Goal: Task Accomplishment & Management: Manage account settings

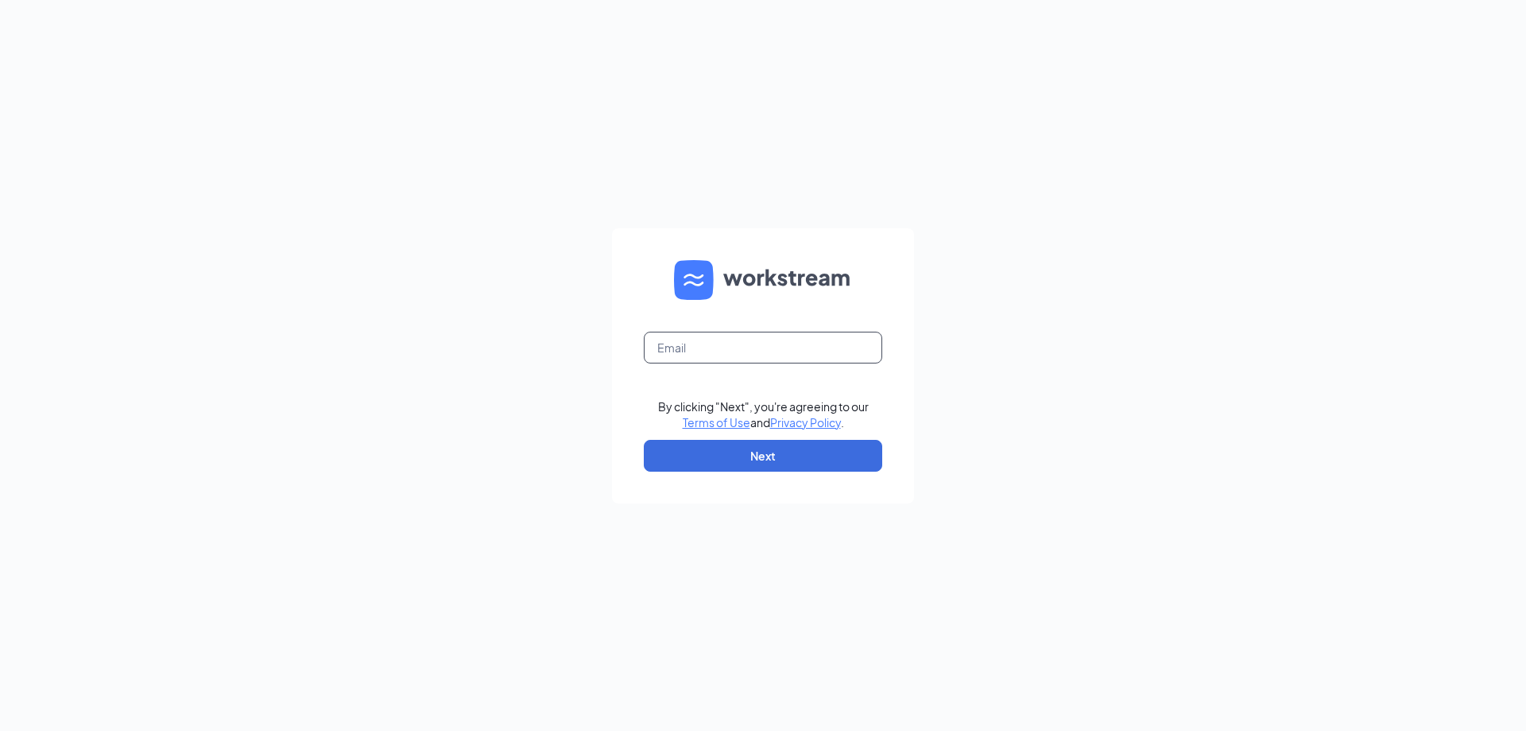
click at [758, 348] on input "text" at bounding box center [763, 347] width 238 height 32
type input "kelly.shawver@nva.com"
click at [762, 447] on button "Next" at bounding box center [763, 456] width 238 height 32
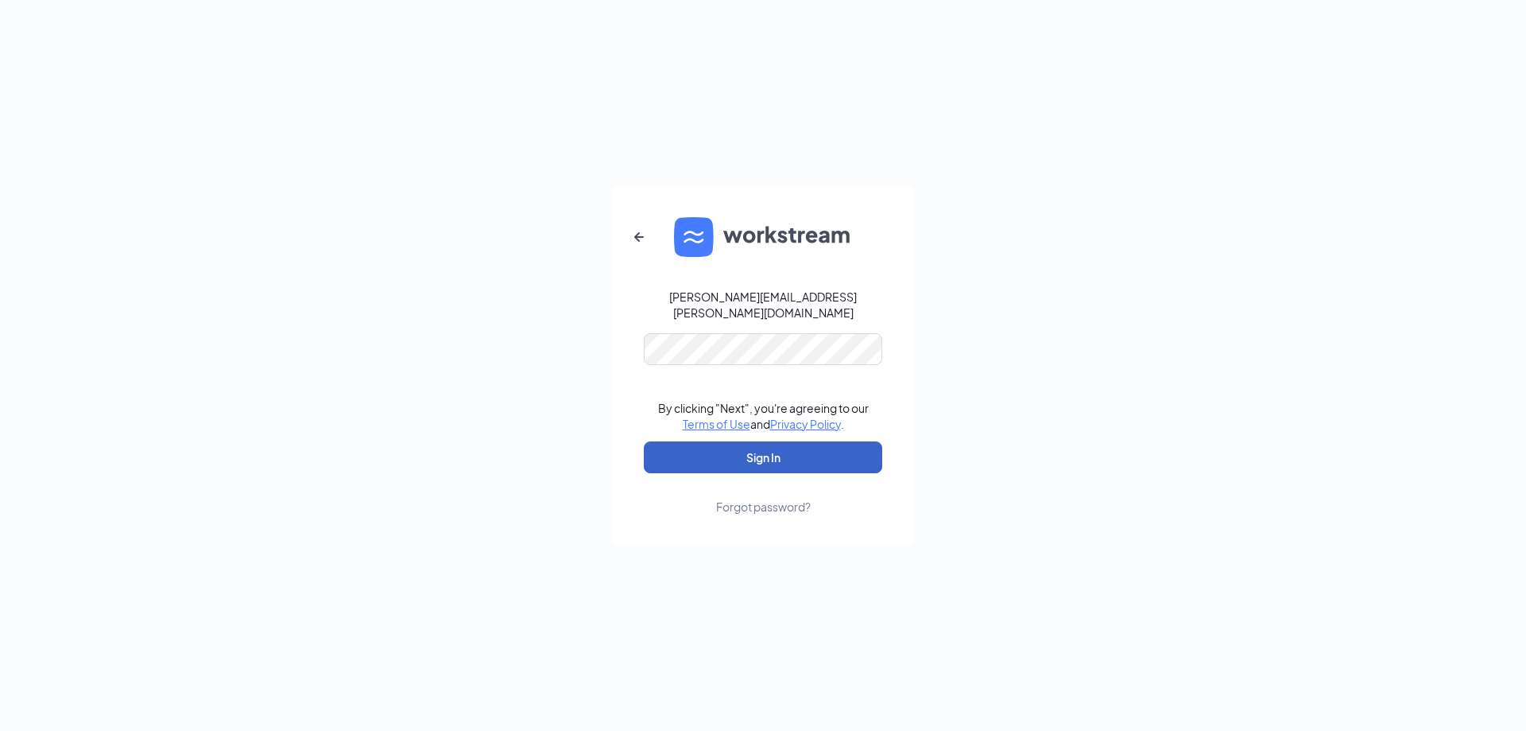
click at [754, 444] on button "Sign In" at bounding box center [763, 457] width 238 height 32
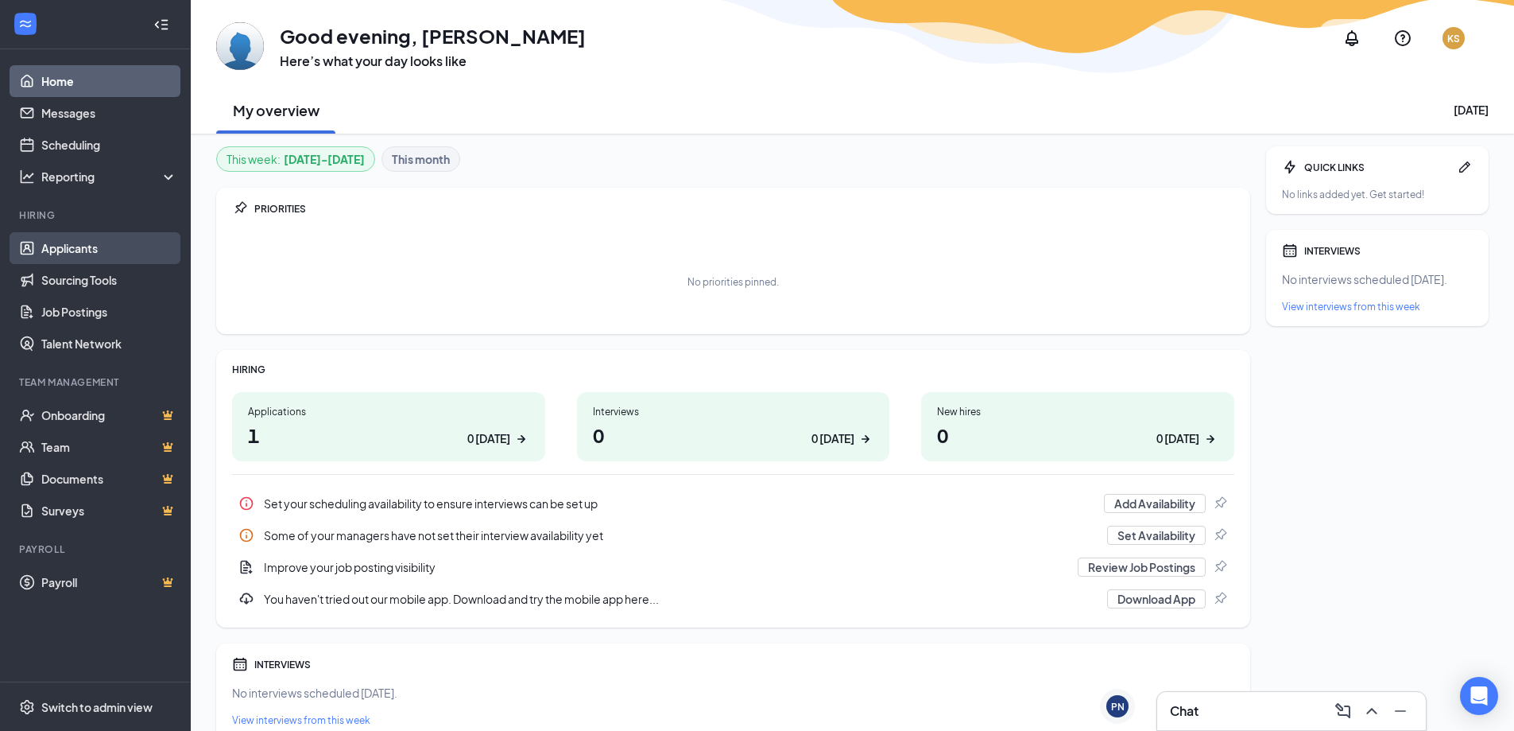
click at [86, 241] on link "Applicants" at bounding box center [109, 248] width 136 height 32
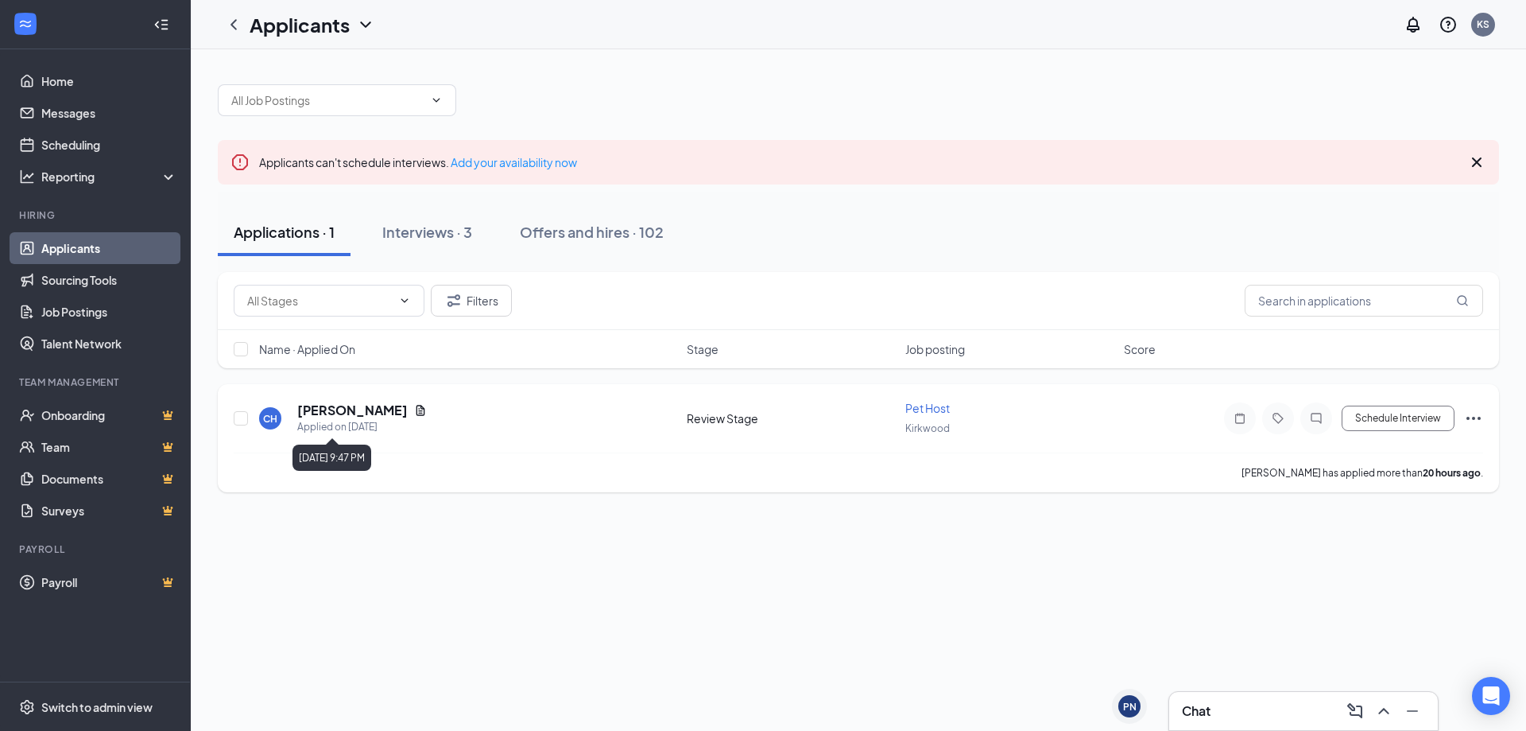
click at [414, 406] on icon "Document" at bounding box center [420, 410] width 13 height 13
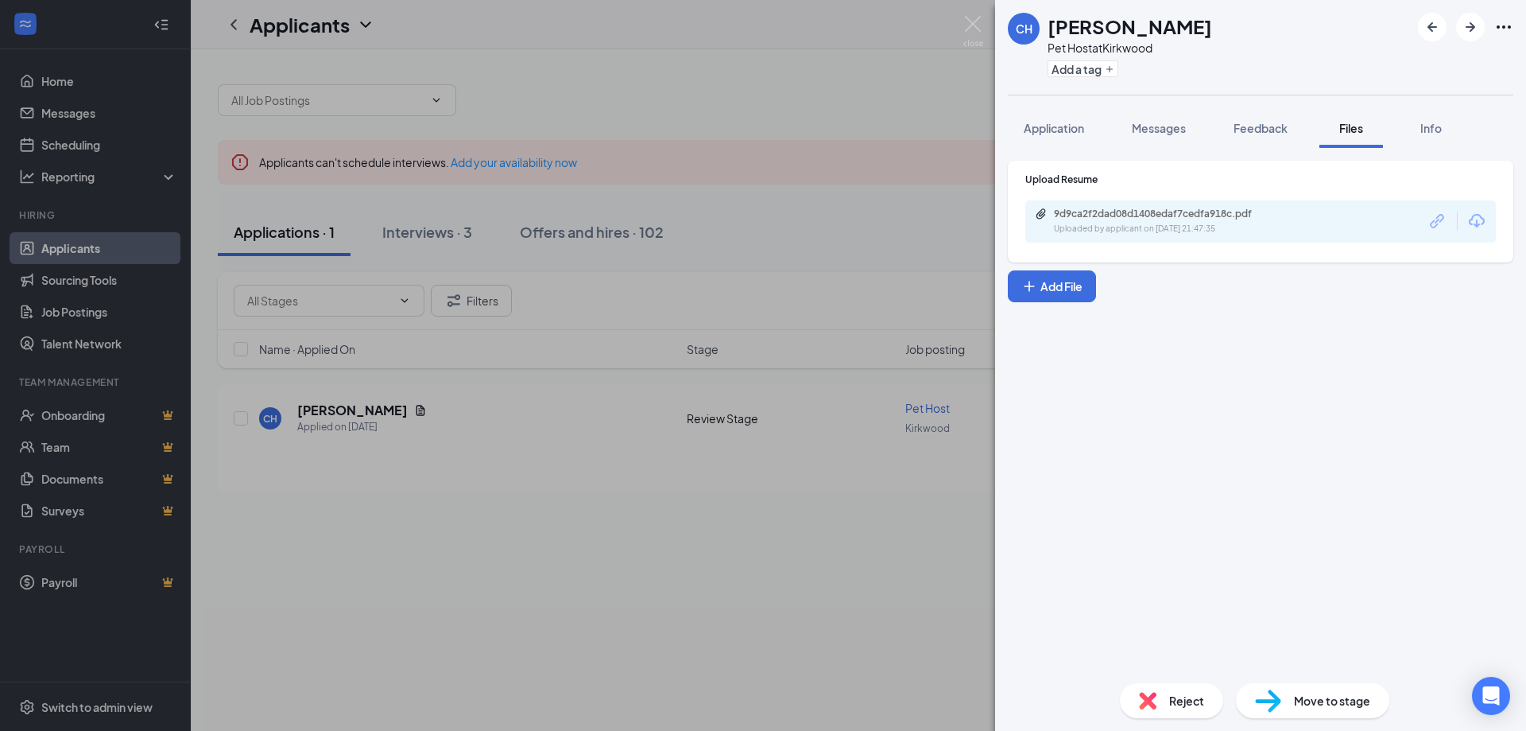
click at [1393, 232] on div "9d9ca2f2dad08d1408edaf7cedfa918c.pdf Uploaded by applicant on Aug 25, 2025 at 2…" at bounding box center [1260, 221] width 471 height 42
click at [1481, 223] on icon "Download" at bounding box center [1476, 220] width 19 height 19
click at [900, 69] on div "CH Chyanne Hardt Pet Host at Kirkwood Add a tag Application Messages Feedback F…" at bounding box center [763, 365] width 1526 height 731
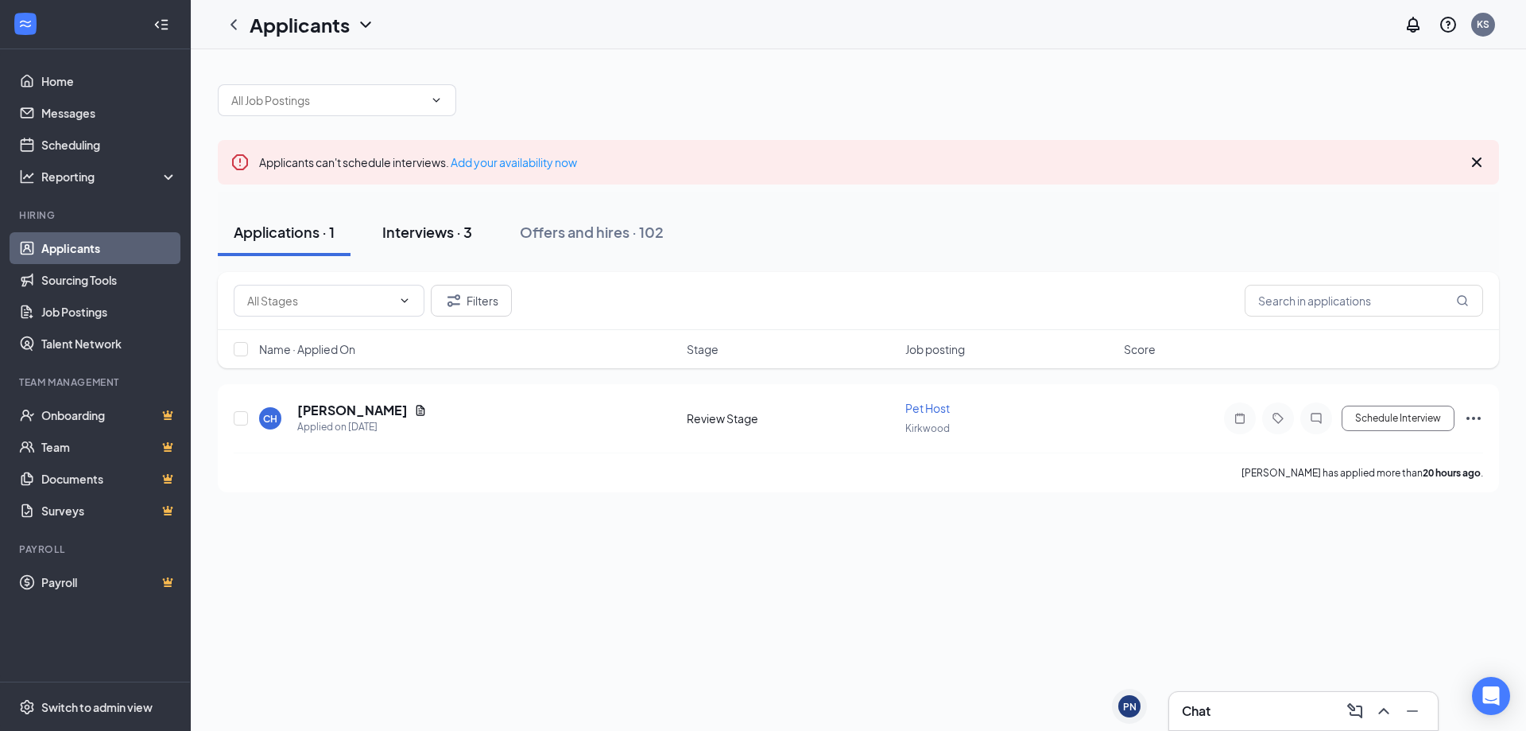
click at [417, 225] on div "Interviews · 3" at bounding box center [427, 232] width 90 height 20
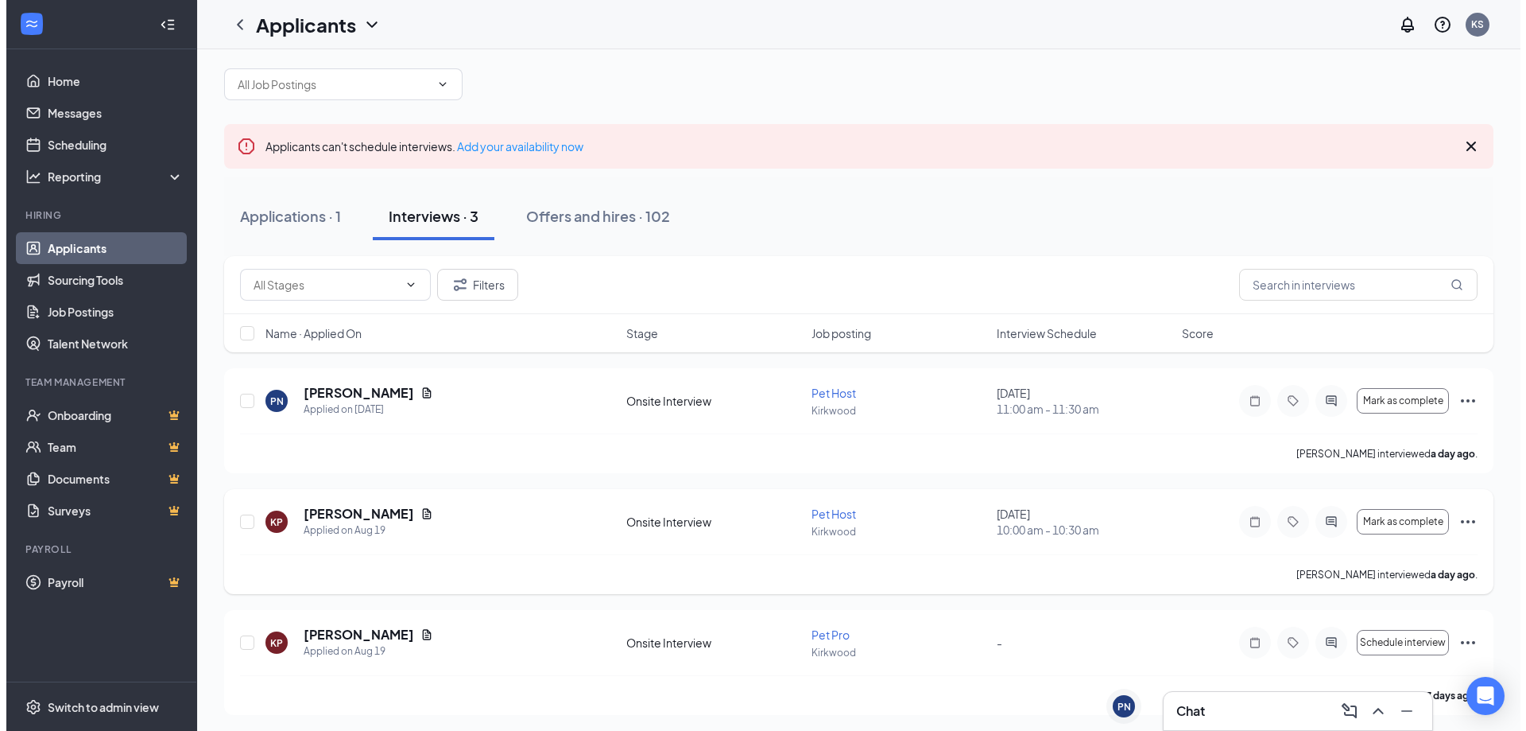
scroll to position [19, 0]
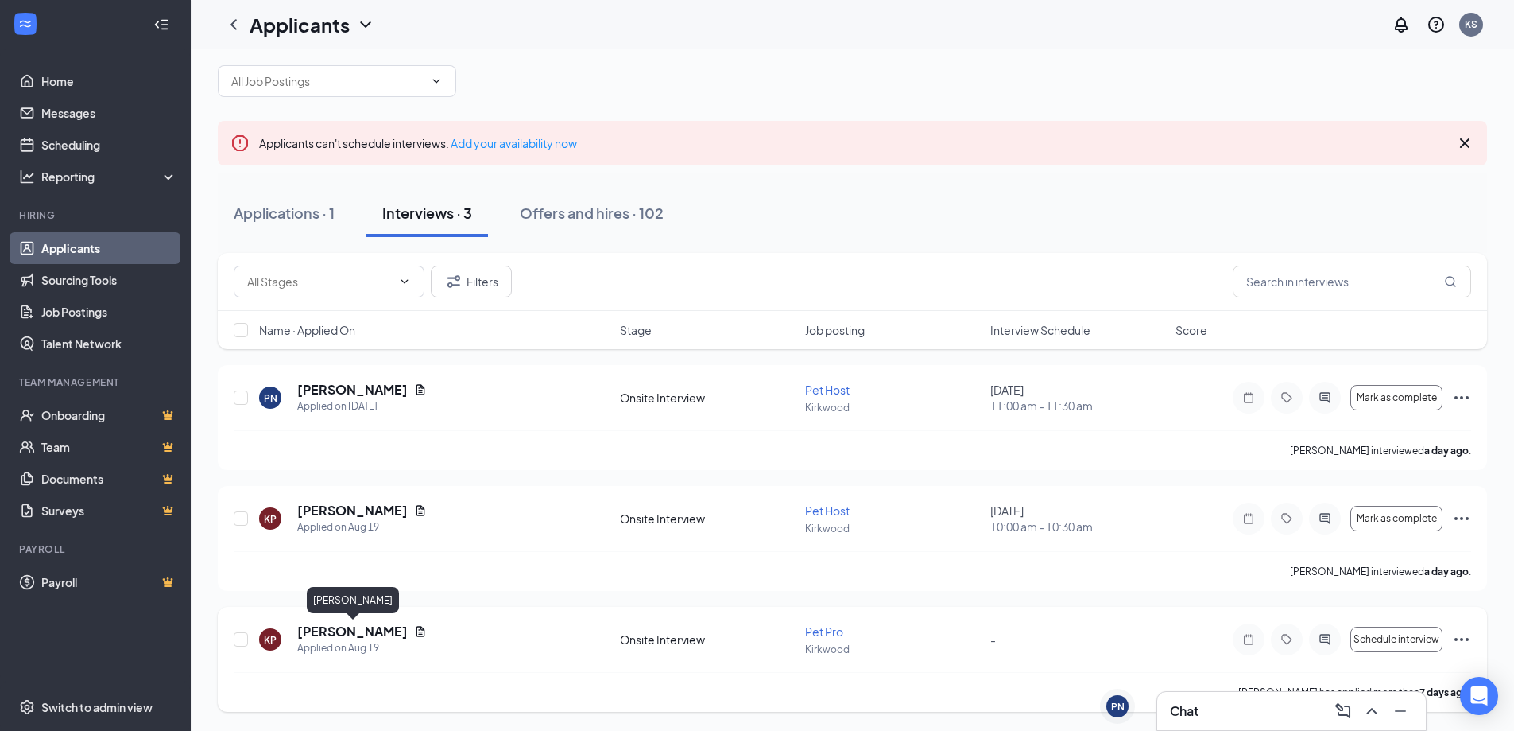
click at [309, 629] on h5 "Katharine Peterson" at bounding box center [352, 630] width 110 height 17
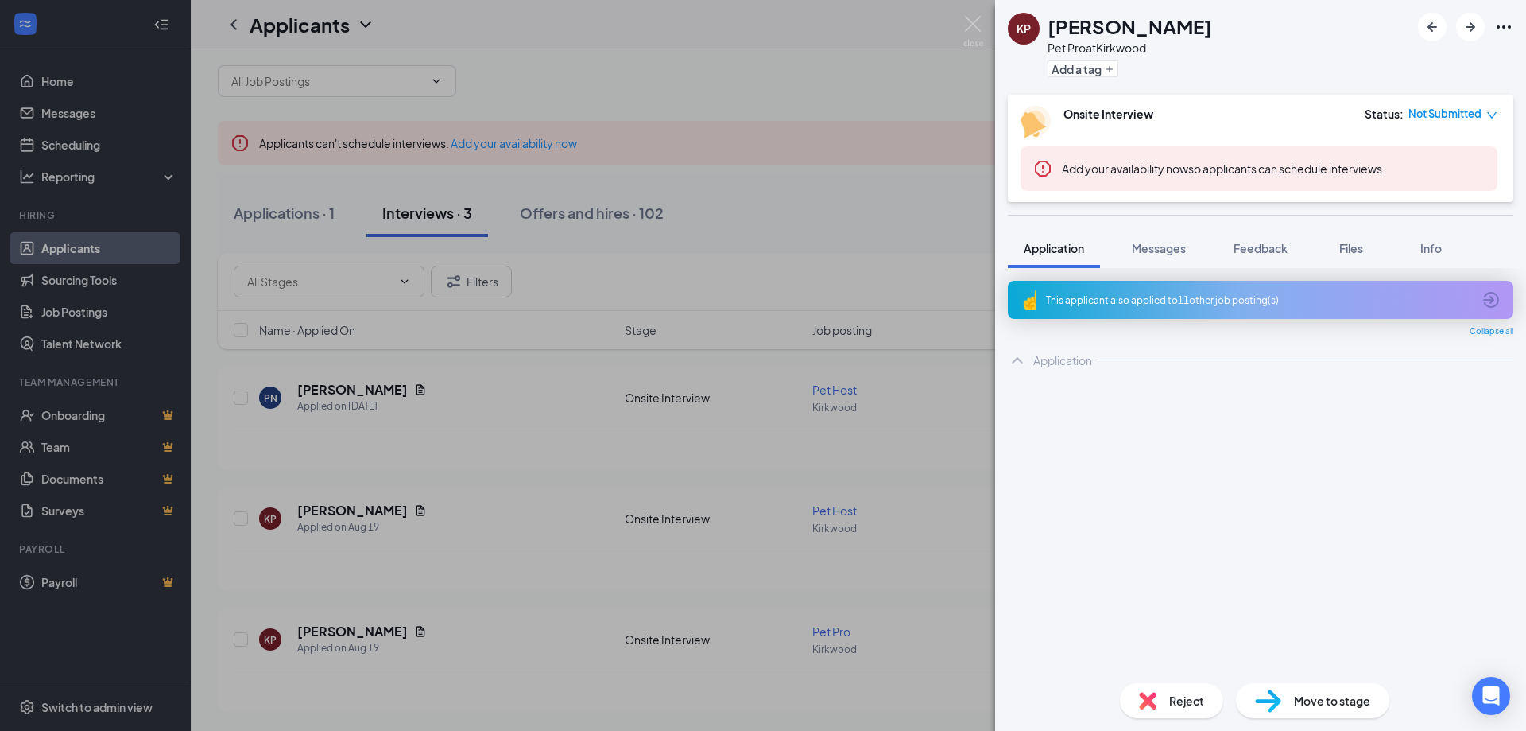
click at [1161, 693] on div "Reject" at bounding box center [1171, 700] width 103 height 35
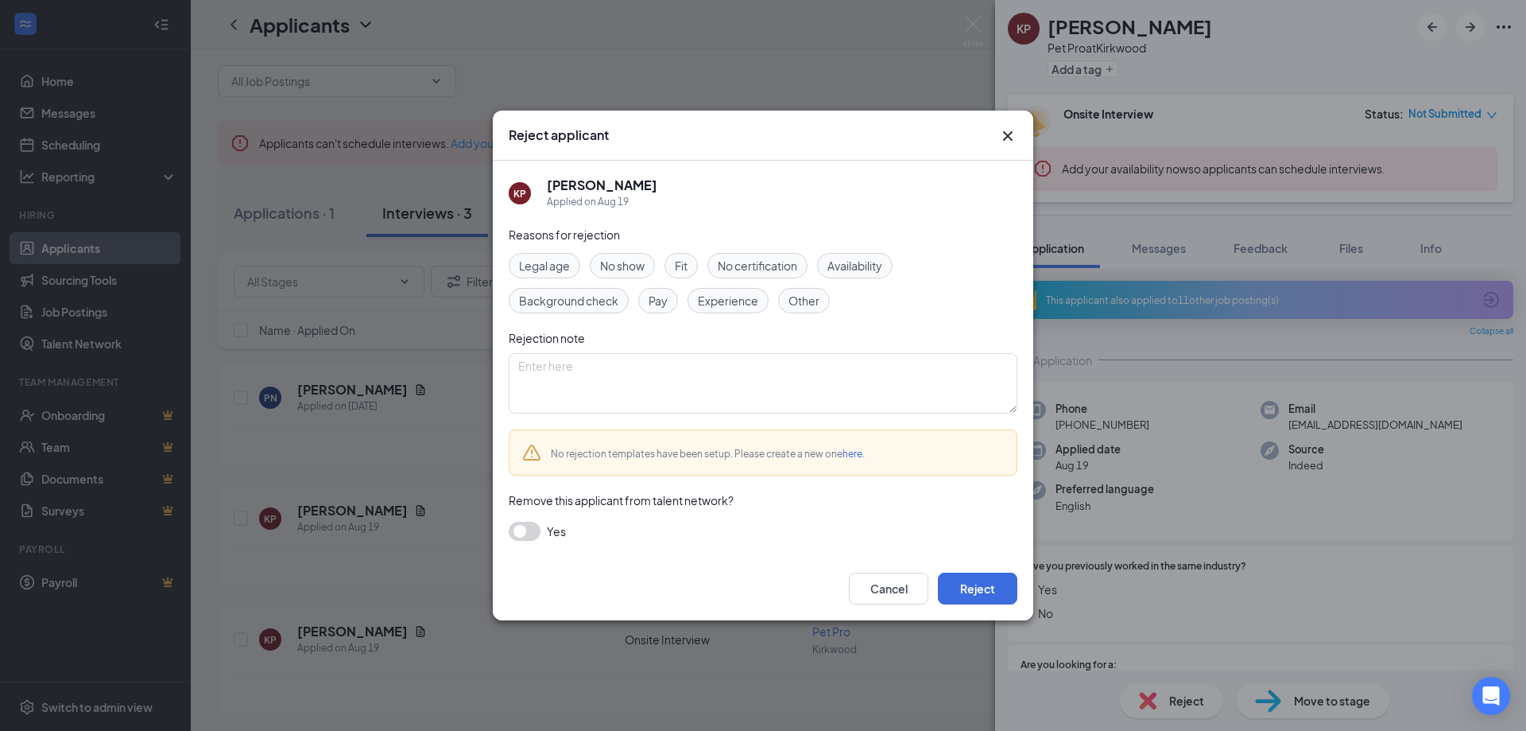
click at [681, 262] on span "Fit" at bounding box center [681, 265] width 13 height 17
click at [967, 587] on button "Reject" at bounding box center [977, 588] width 79 height 32
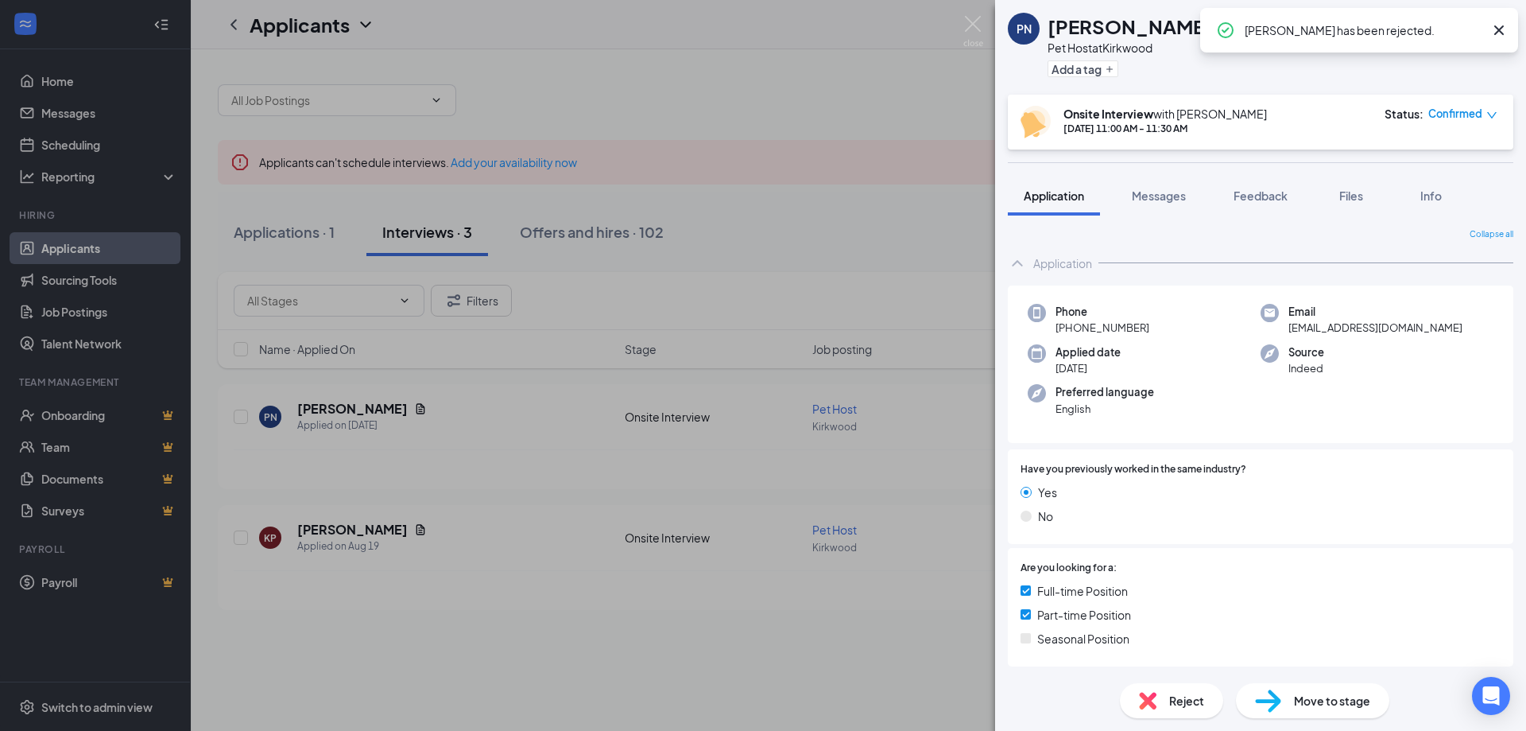
click at [1500, 29] on icon "Cross" at bounding box center [1499, 30] width 10 height 10
click at [693, 294] on div "PN PETER NAUNHEIM Pet Host at Kirkwood Add a tag Onsite Interview with Kelly Sh…" at bounding box center [763, 365] width 1526 height 731
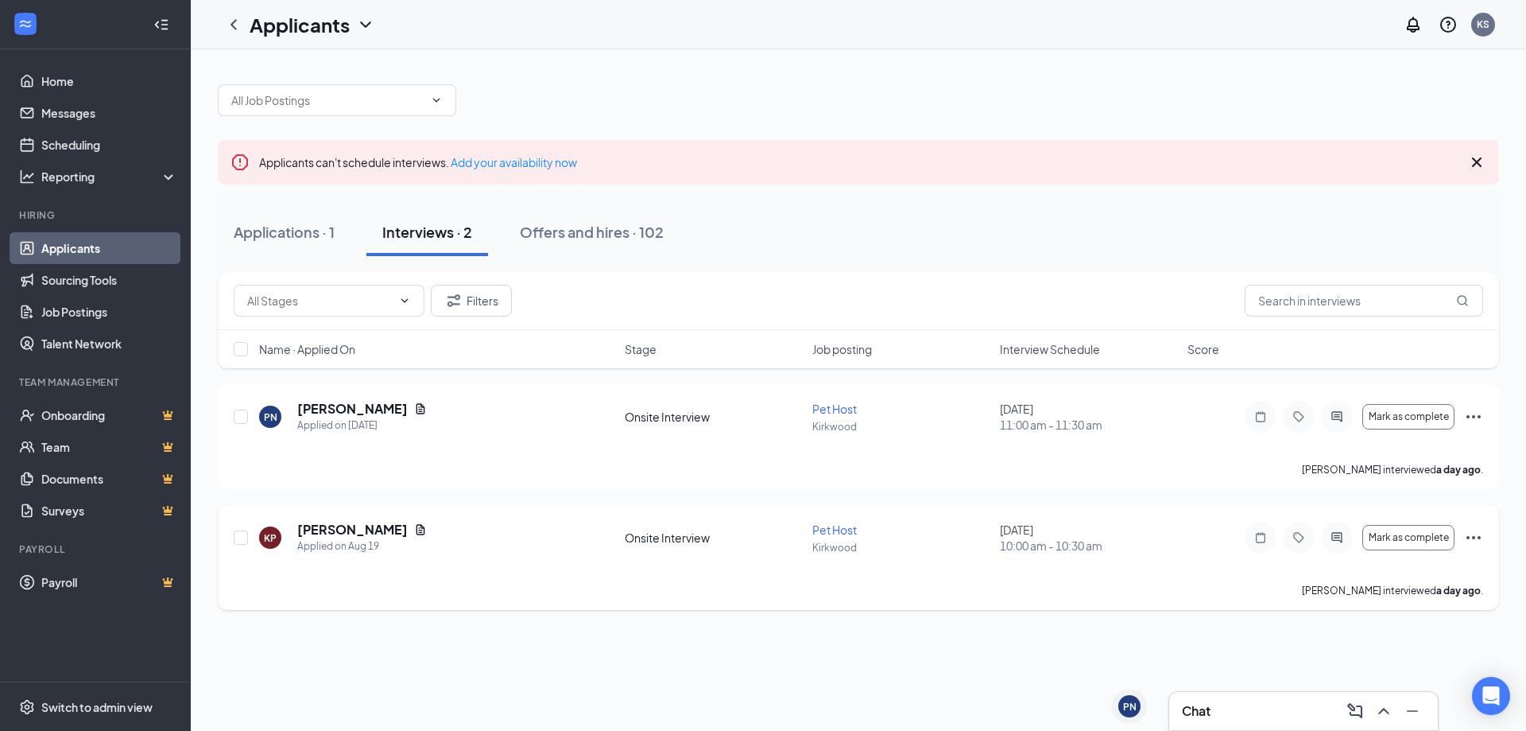
click at [691, 549] on div "KP Katharine Peterson Applied on Aug 19 Onsite Interview Pet Host Kirkwood Augu…" at bounding box center [859, 545] width 1250 height 49
click at [324, 537] on h5 "Katharine Peterson" at bounding box center [352, 529] width 110 height 17
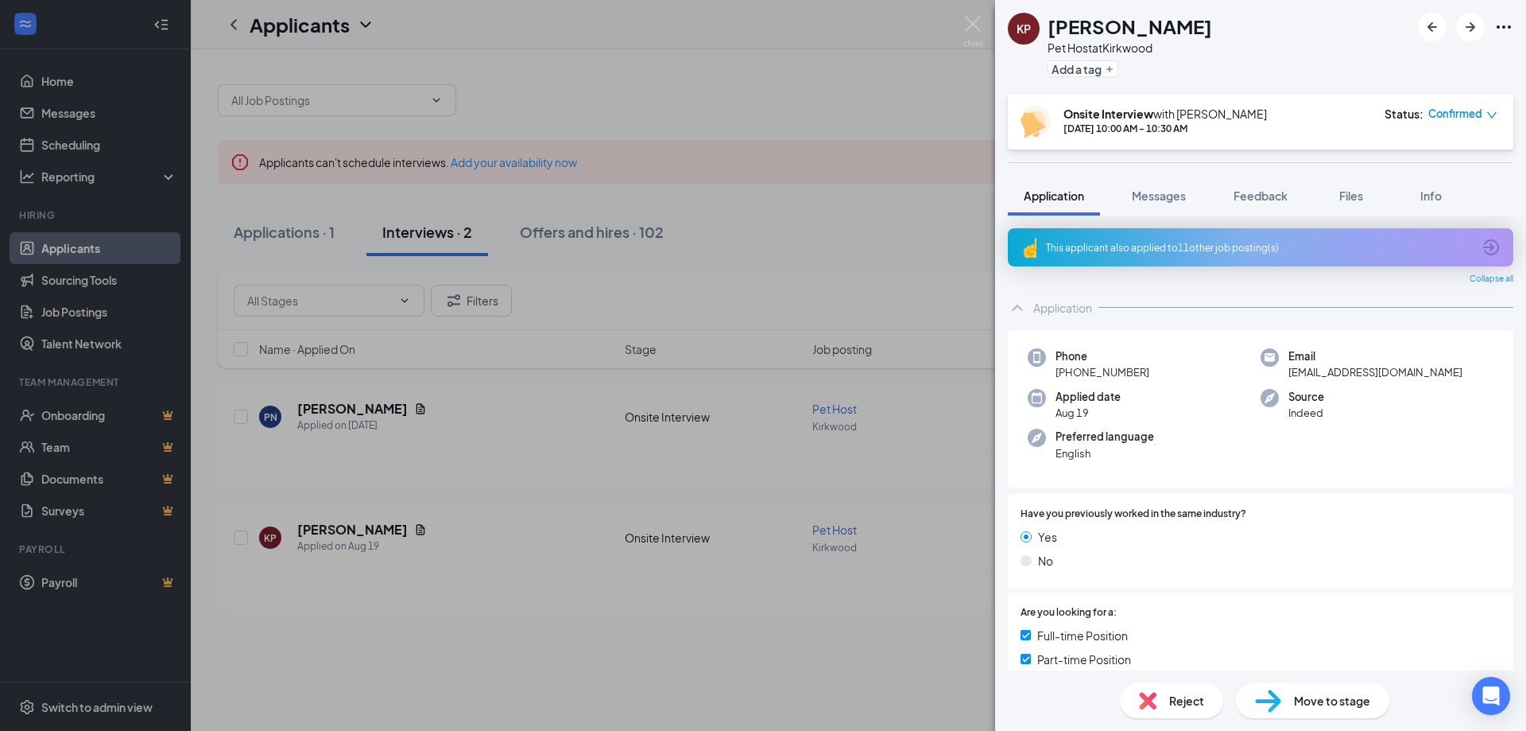
click at [1211, 687] on div "Reject" at bounding box center [1171, 700] width 103 height 35
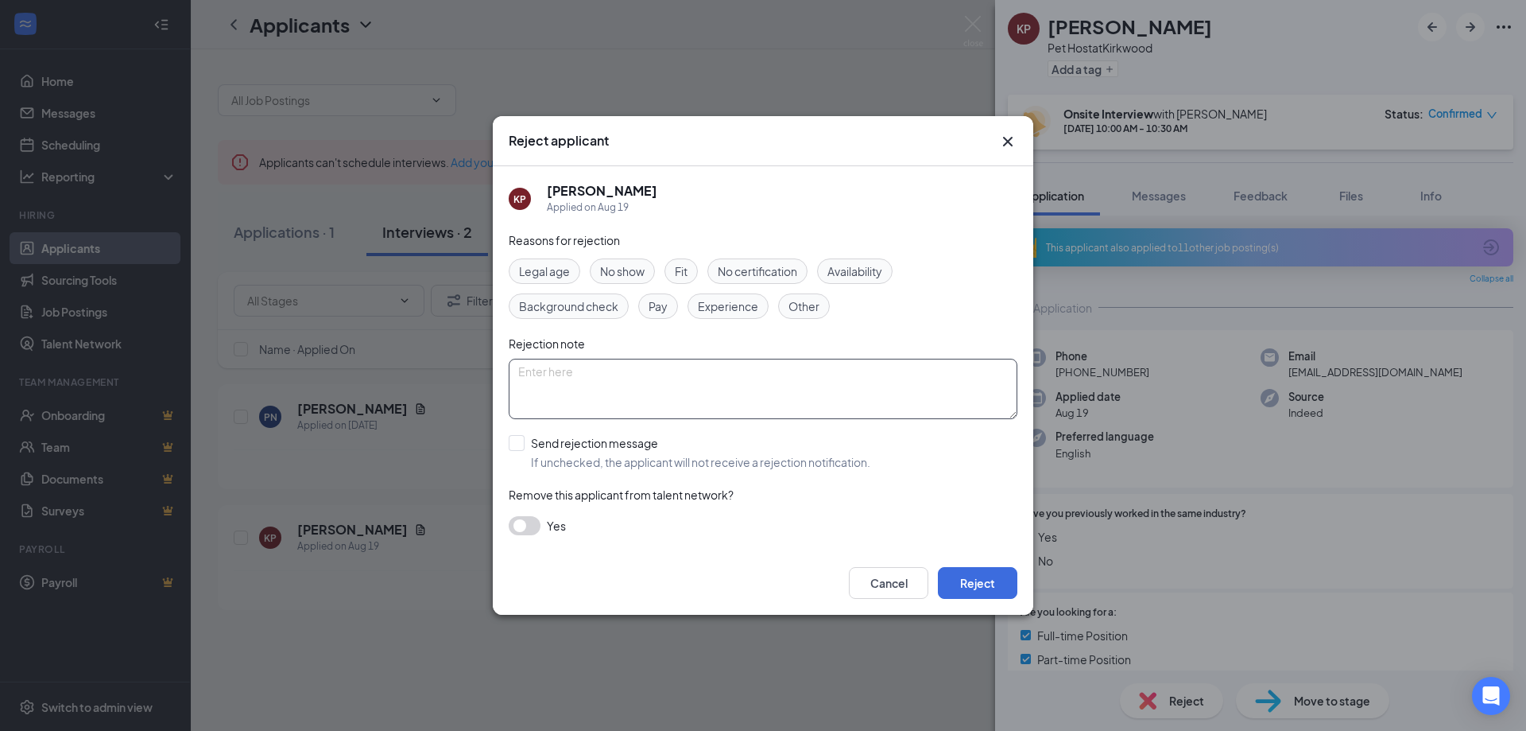
click at [588, 390] on textarea at bounding box center [763, 389] width 509 height 60
click at [685, 259] on div "Fit" at bounding box center [681, 270] width 33 height 25
click at [634, 381] on textarea at bounding box center [763, 389] width 509 height 60
click at [520, 438] on input "Send rejection message If unchecked, the applicant will not receive a rejection…" at bounding box center [690, 452] width 362 height 35
checkbox input "true"
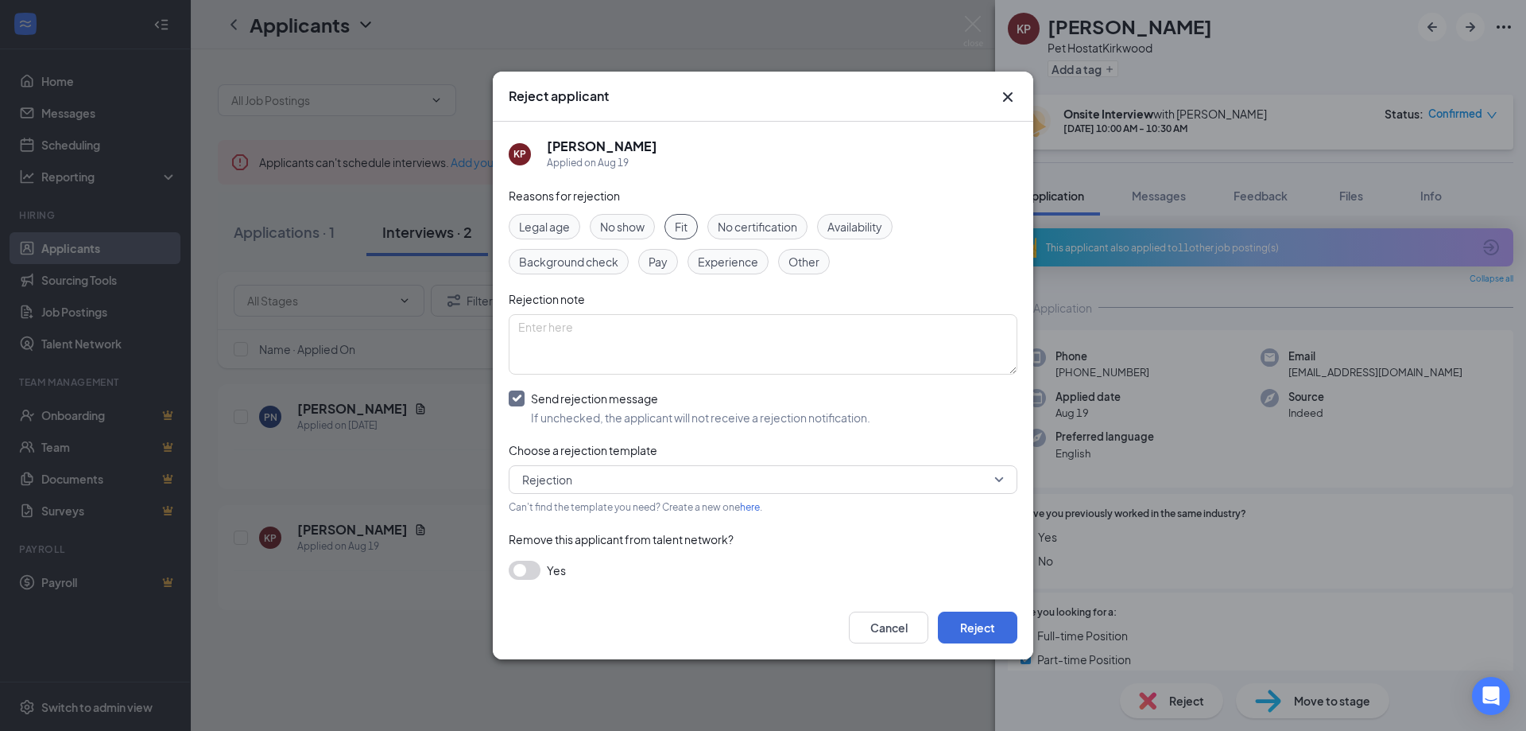
click at [642, 474] on span "Rejection" at bounding box center [755, 479] width 467 height 24
click at [653, 514] on span "Rejection" at bounding box center [762, 522] width 483 height 19
click at [973, 623] on button "Reject" at bounding box center [977, 627] width 79 height 32
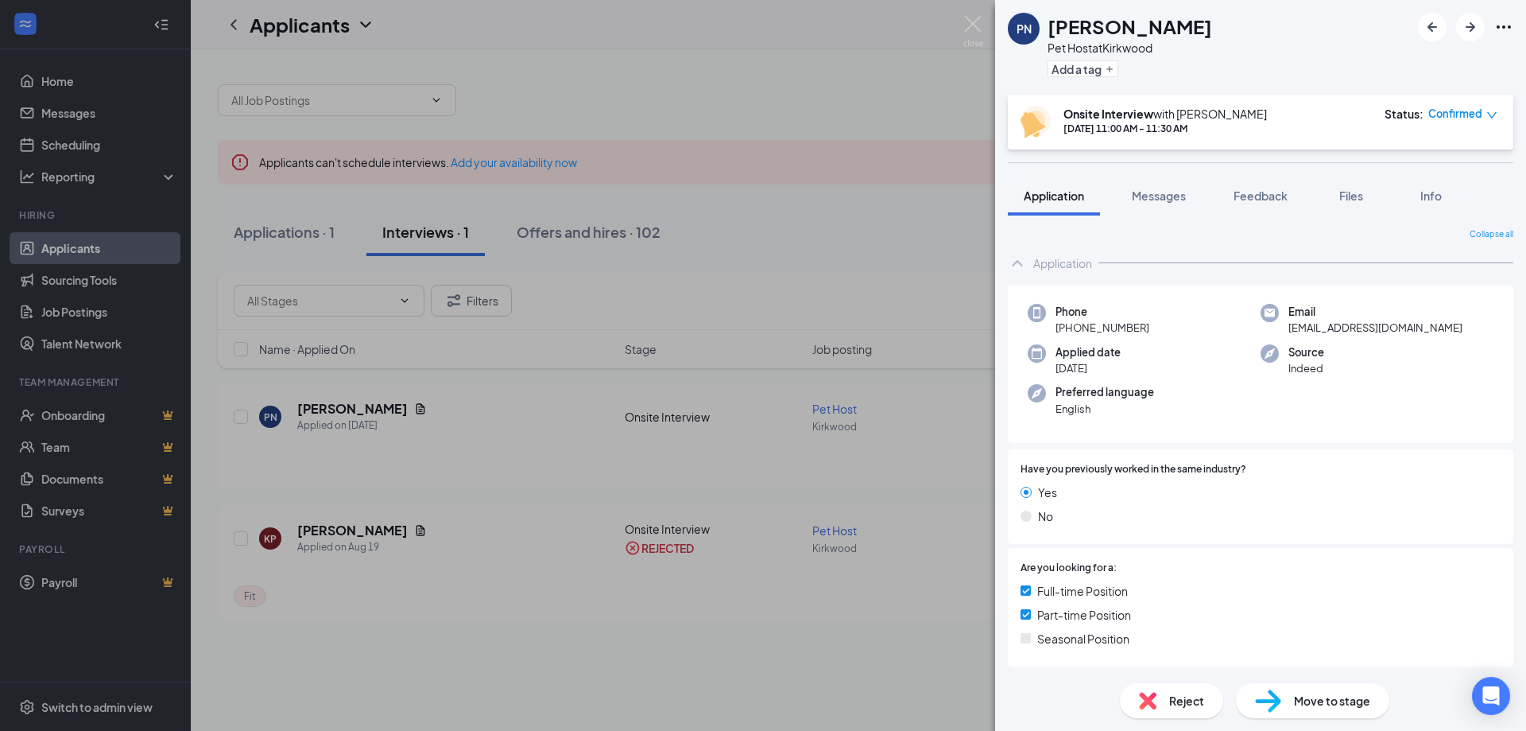
click at [595, 639] on div "PN PETER NAUNHEIM Pet Host at Kirkwood Add a tag Onsite Interview with Kelly Sh…" at bounding box center [763, 365] width 1526 height 731
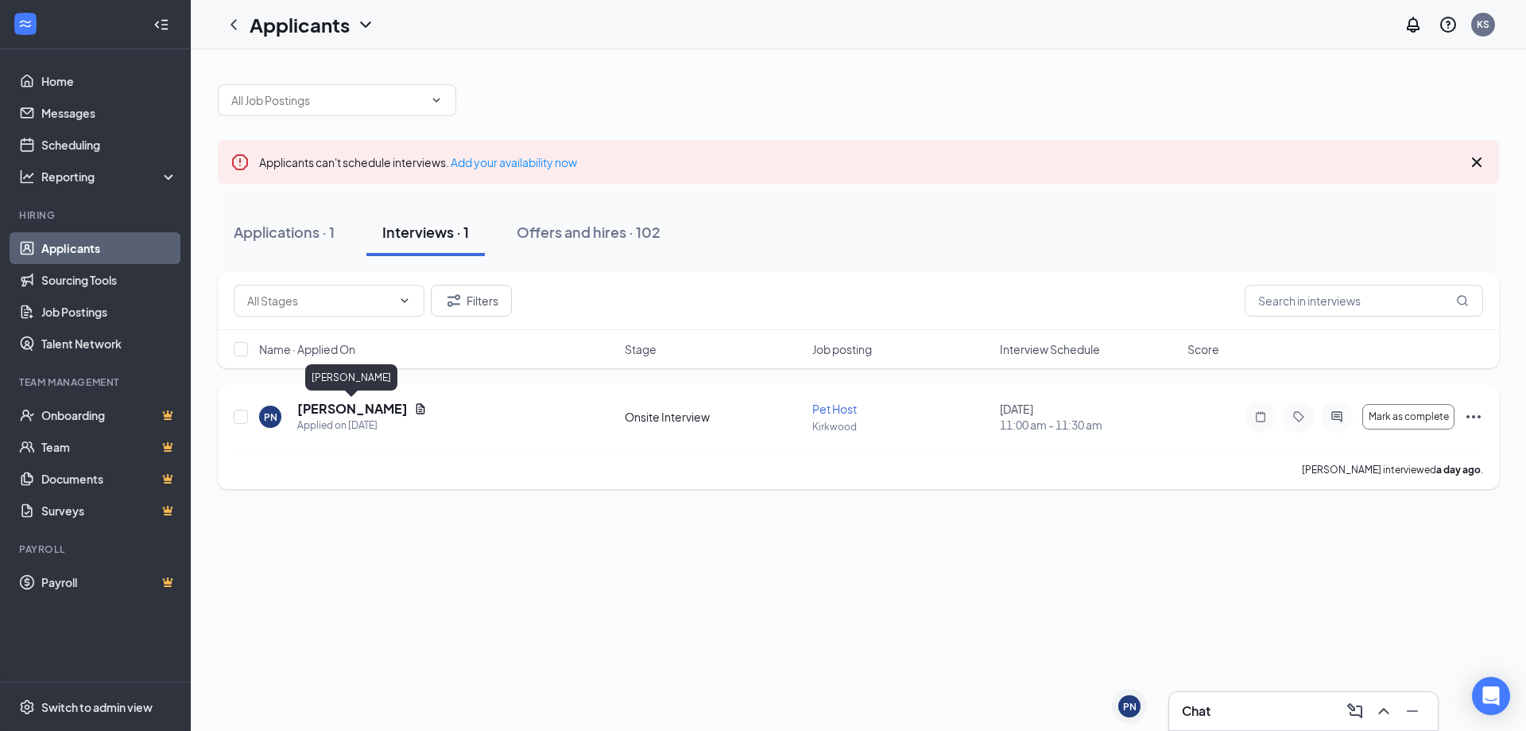
click at [328, 410] on h5 "PETER NAUNHEIM" at bounding box center [352, 408] width 110 height 17
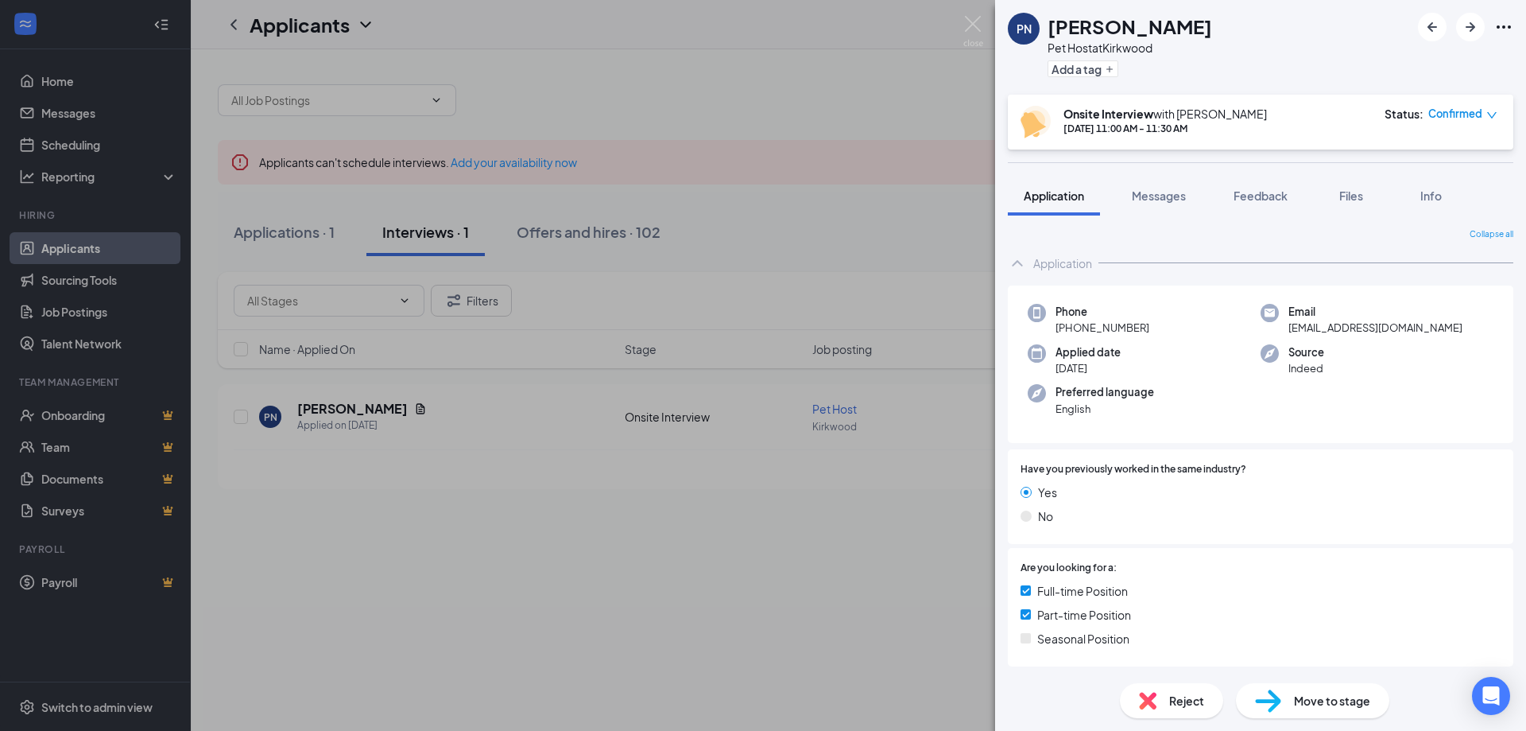
click at [1331, 694] on span "Move to stage" at bounding box center [1332, 700] width 76 height 17
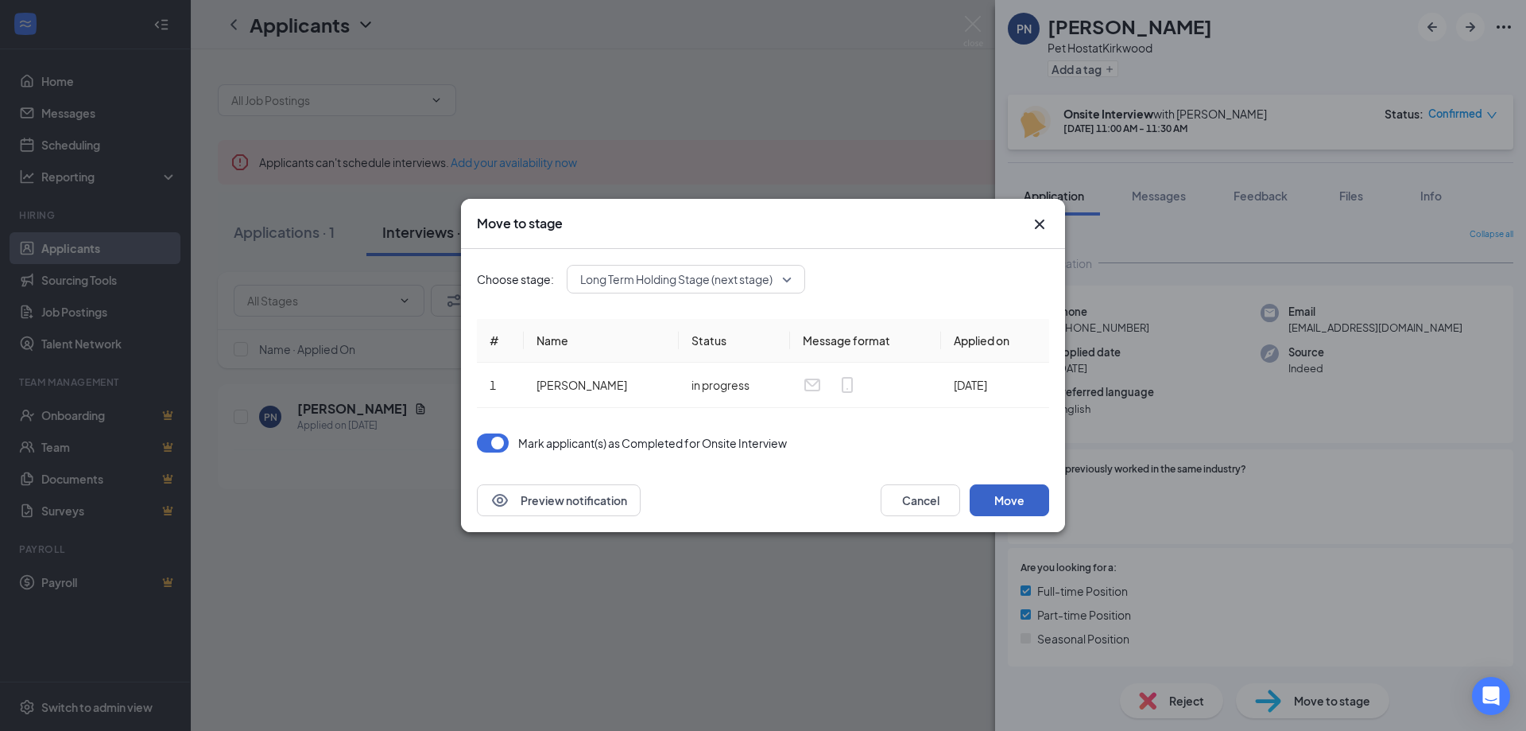
click at [1004, 498] on button "Move" at bounding box center [1009, 500] width 79 height 32
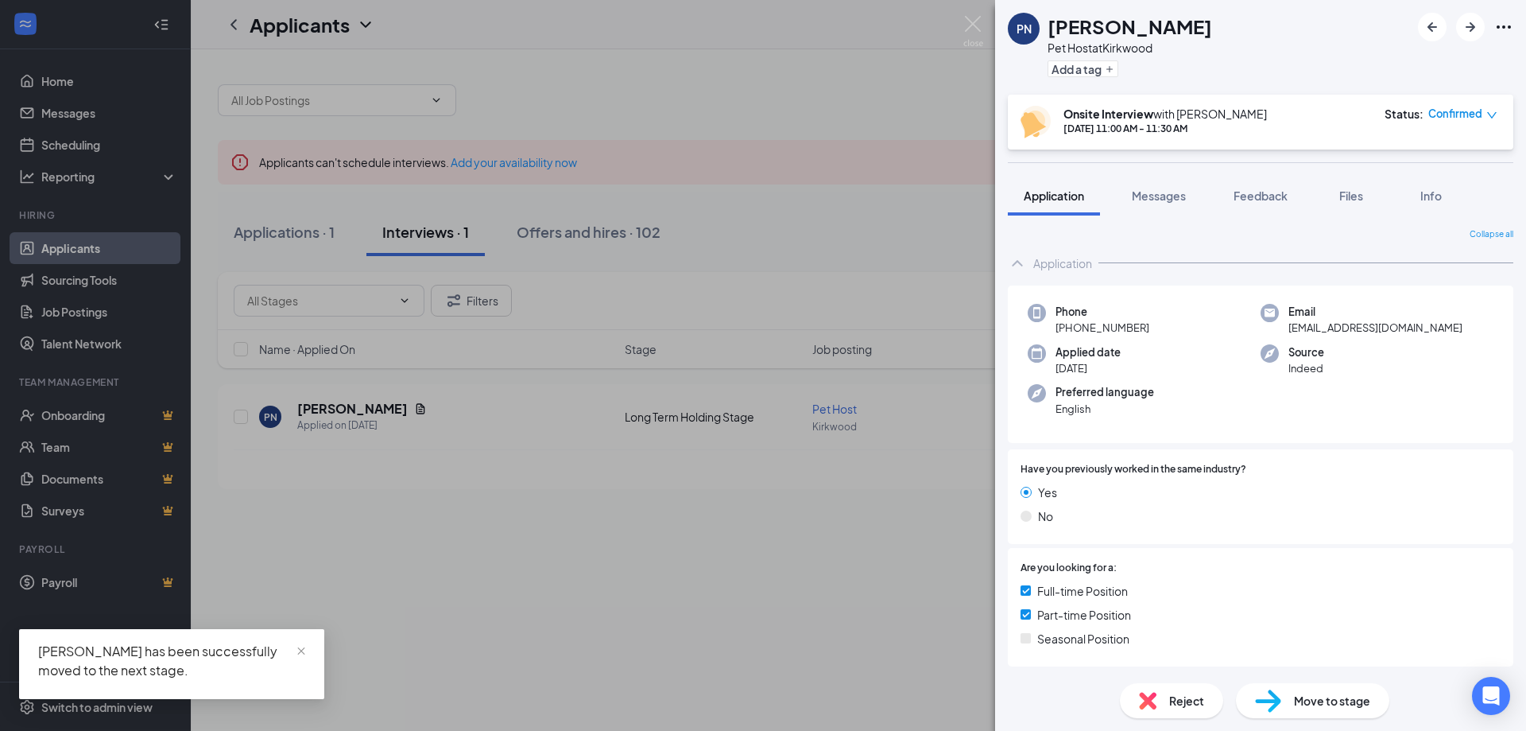
click at [1292, 708] on div "Move to stage" at bounding box center [1312, 700] width 153 height 35
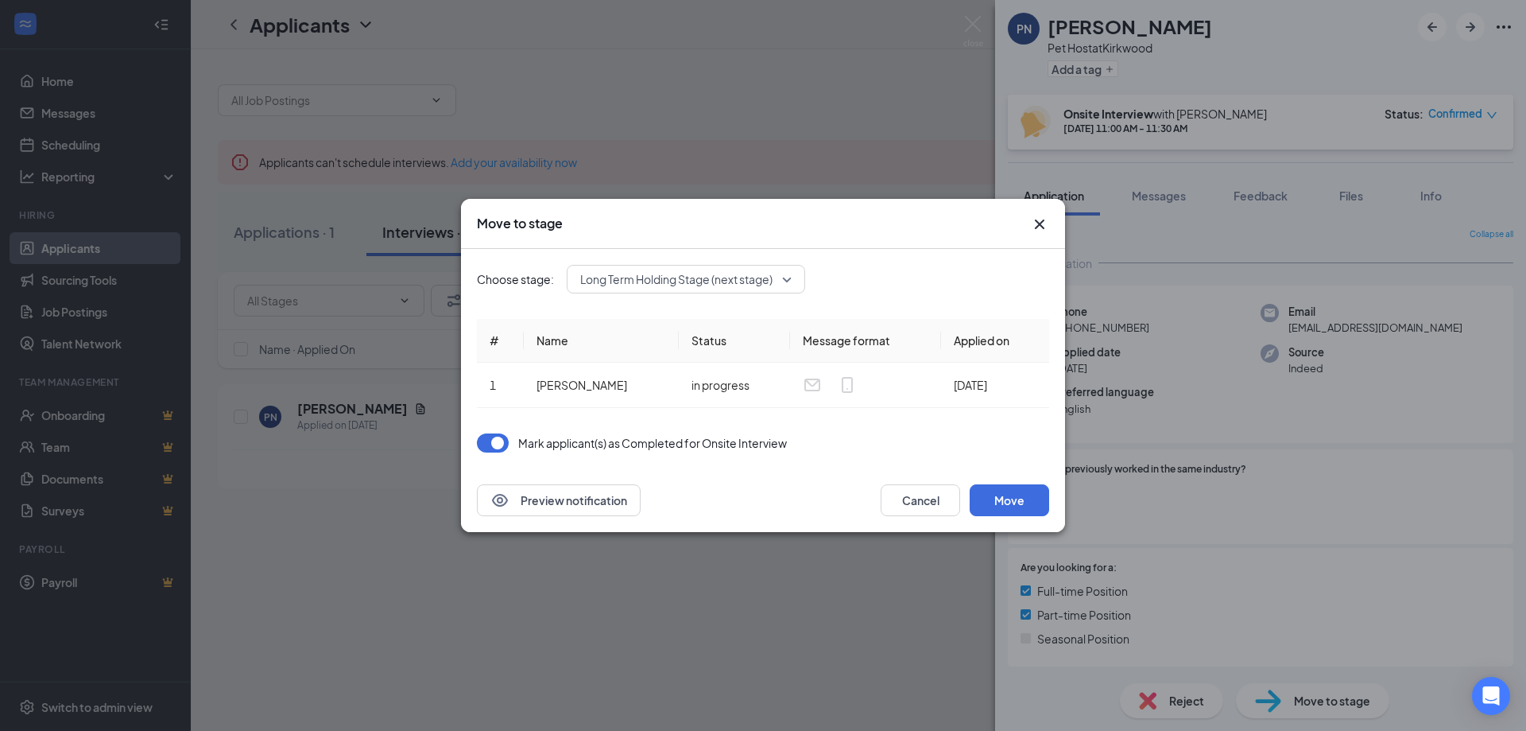
click at [762, 286] on span "Long Term Holding Stage (next stage)" at bounding box center [676, 279] width 192 height 24
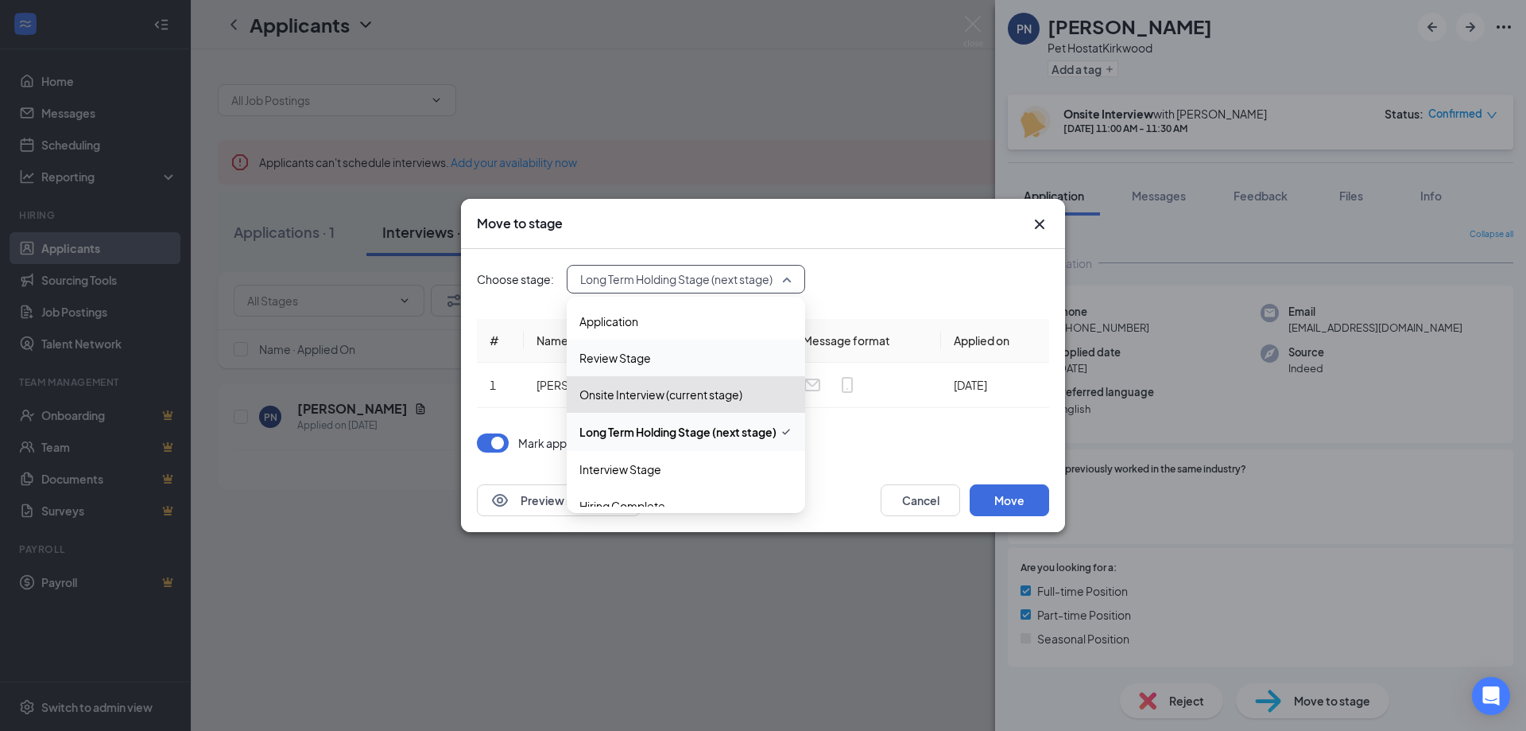
scroll to position [17, 0]
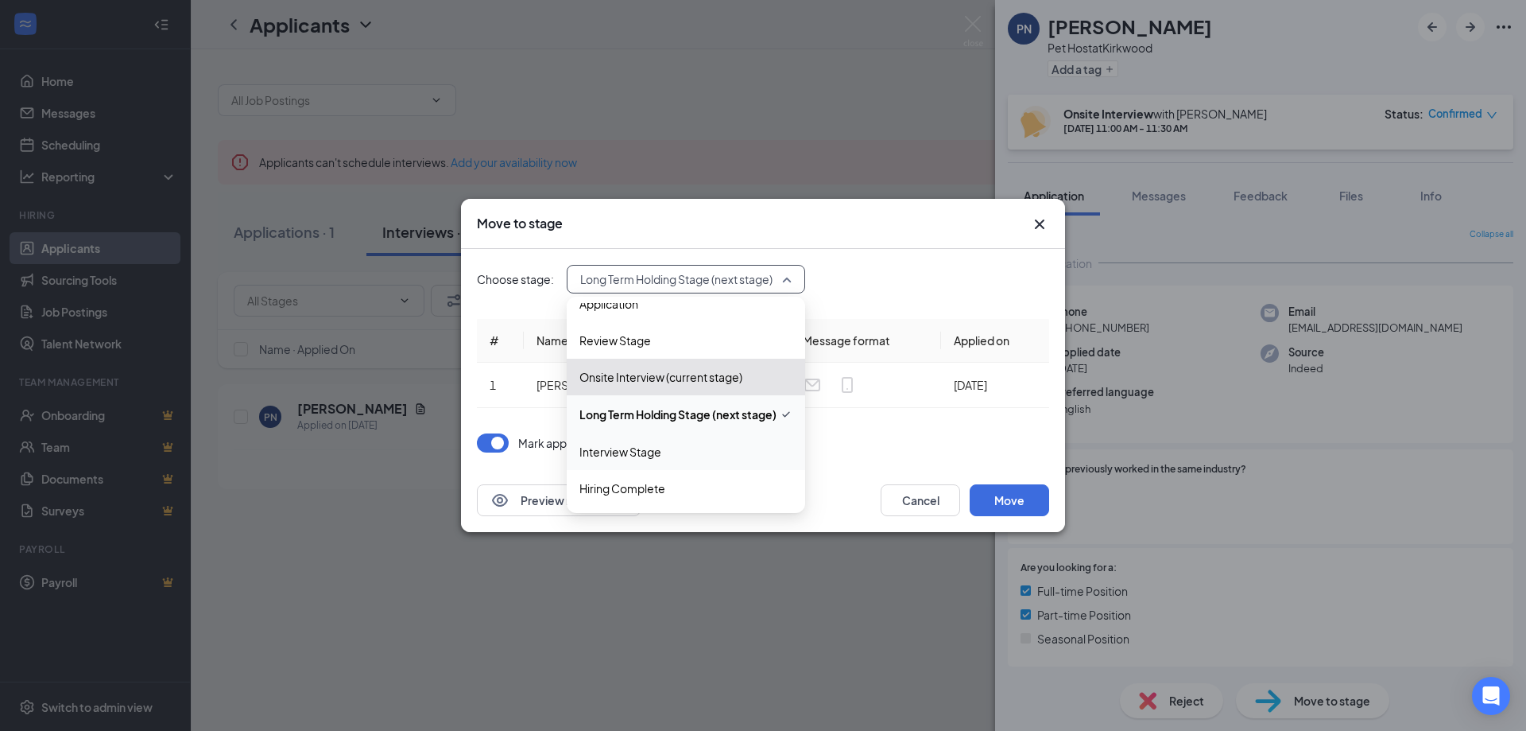
click at [645, 457] on span "Interview Stage" at bounding box center [621, 451] width 82 height 17
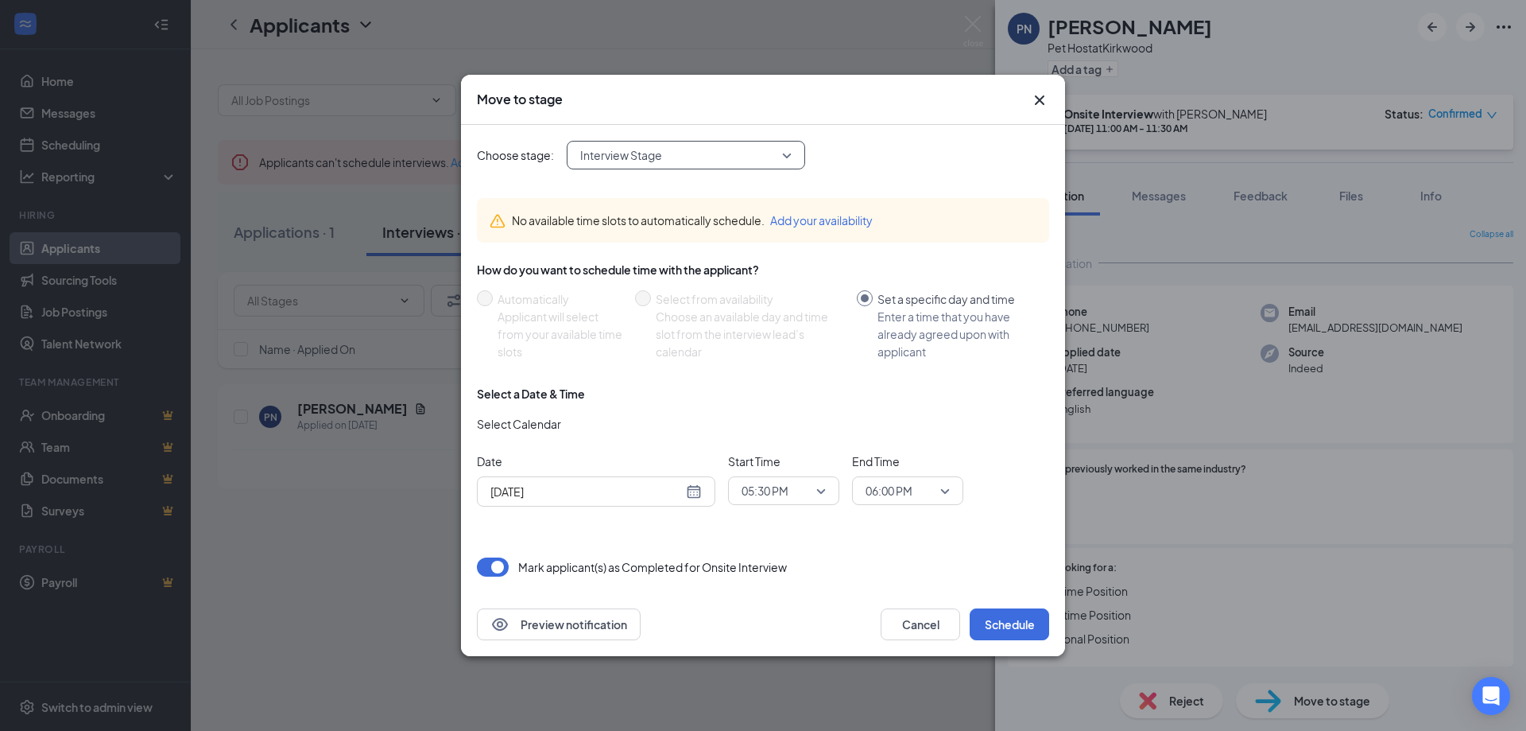
click at [731, 166] on span "Interview Stage" at bounding box center [678, 155] width 197 height 24
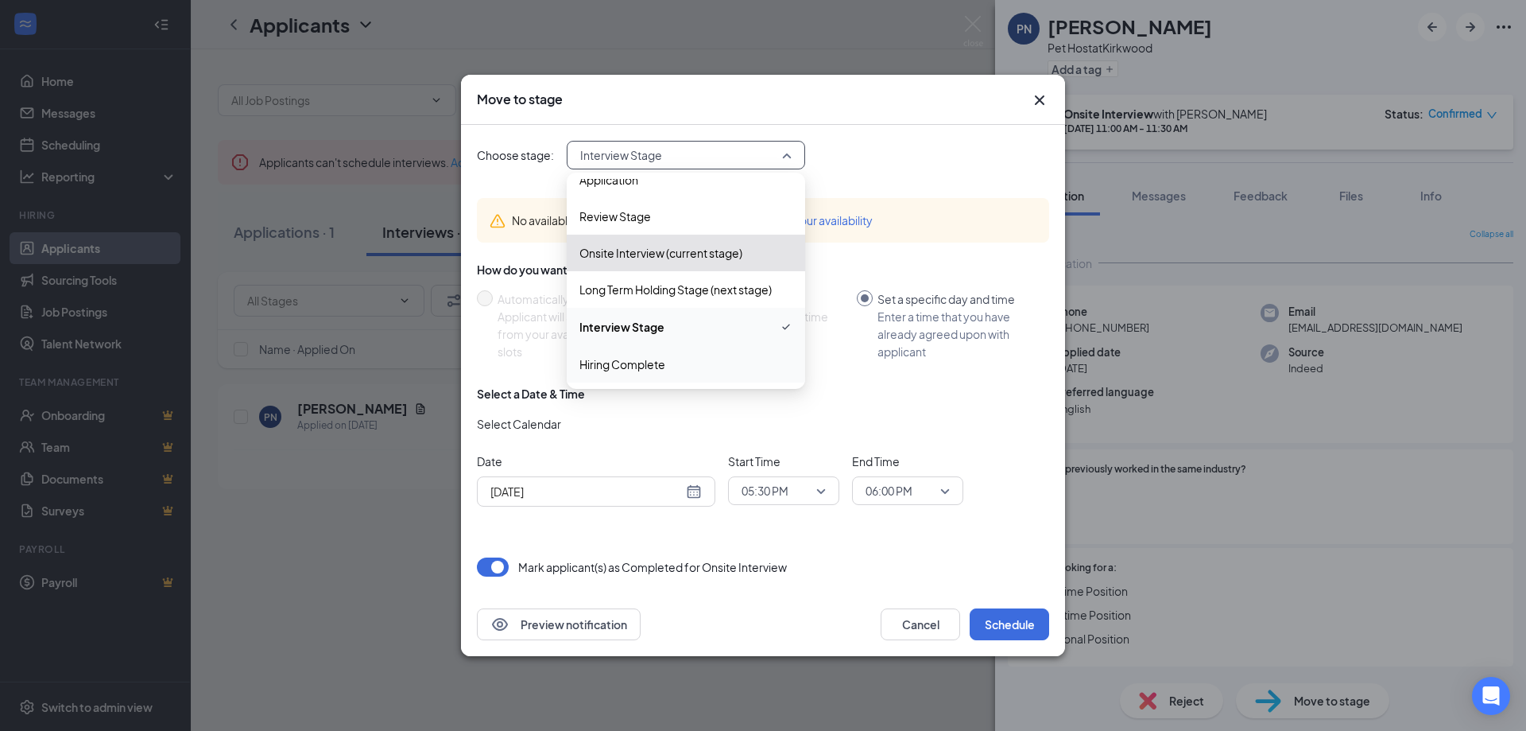
click at [654, 360] on span "Hiring Complete" at bounding box center [623, 363] width 86 height 17
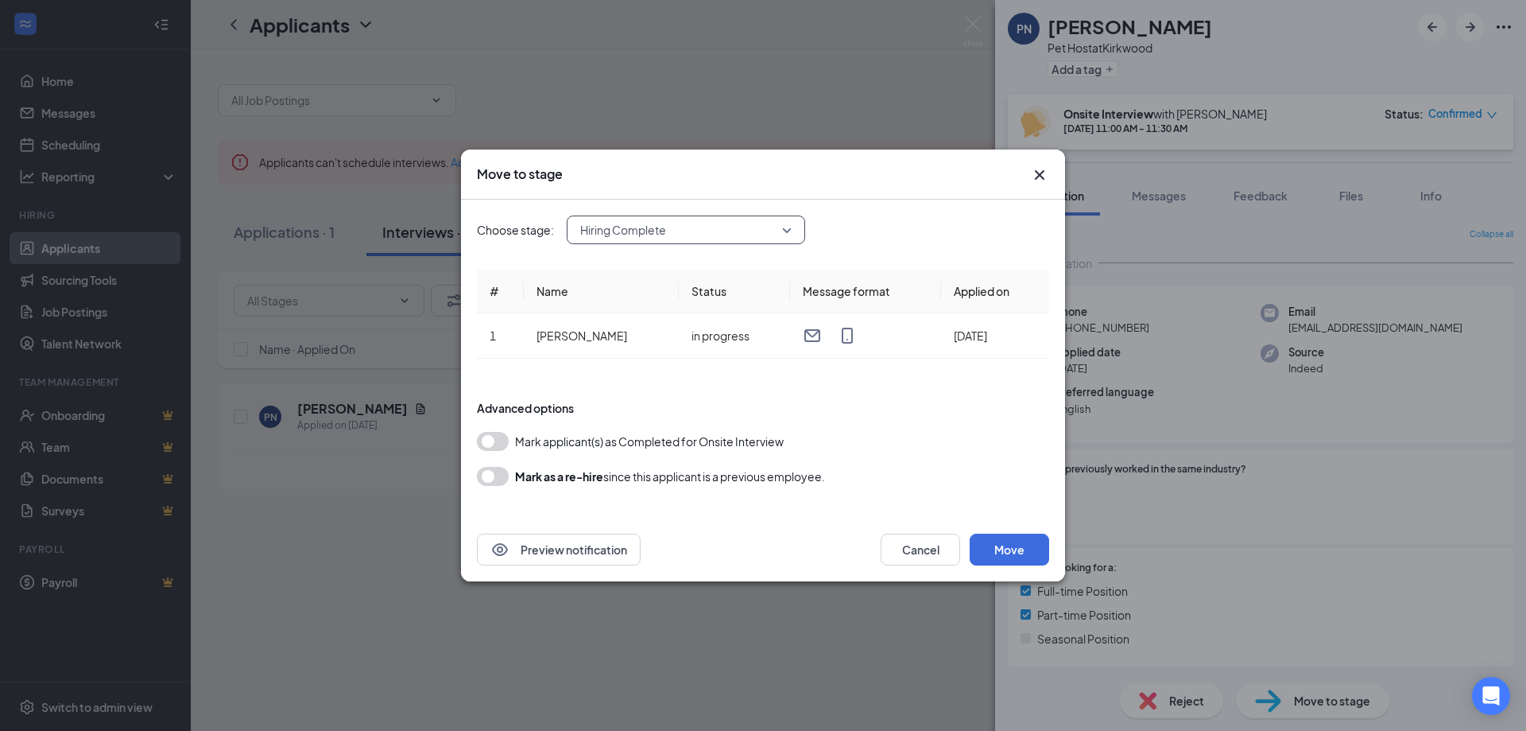
click at [490, 441] on button "button" at bounding box center [493, 441] width 32 height 19
click at [995, 549] on button "Move" at bounding box center [1009, 549] width 79 height 32
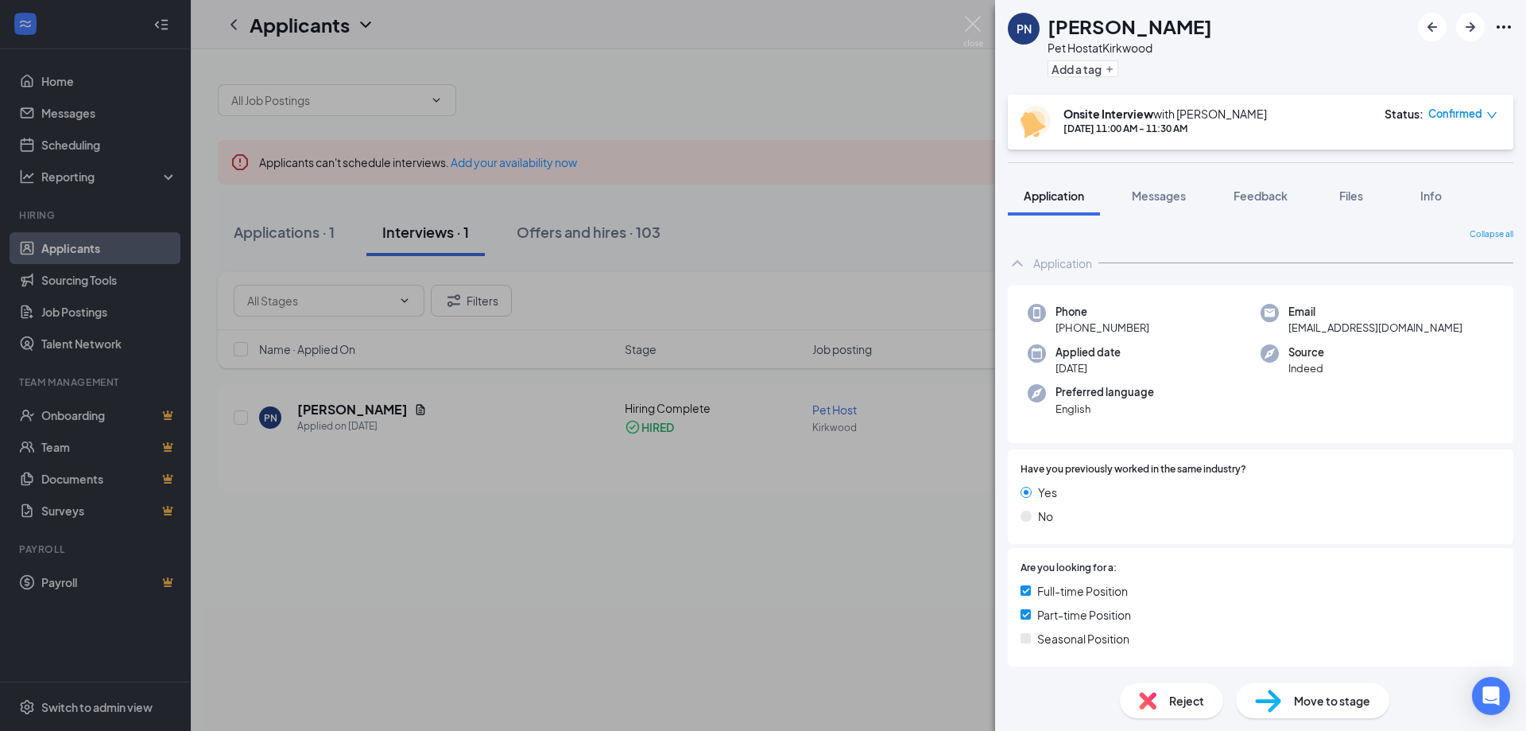
click at [925, 218] on div "PN PETER NAUNHEIM Pet Host at Kirkwood Add a tag Onsite Interview with Kelly Sh…" at bounding box center [763, 365] width 1526 height 731
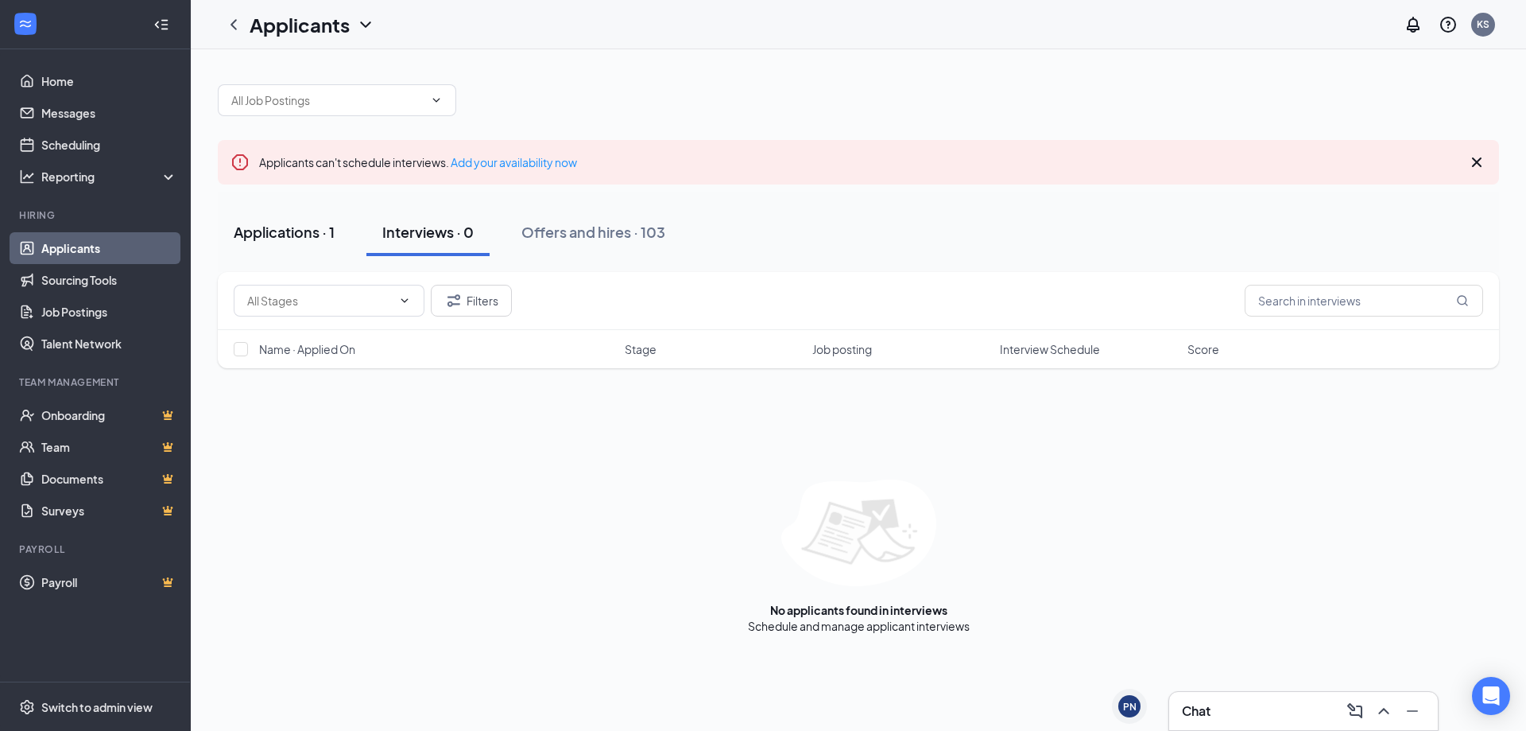
click at [279, 228] on div "Applications · 1" at bounding box center [284, 232] width 101 height 20
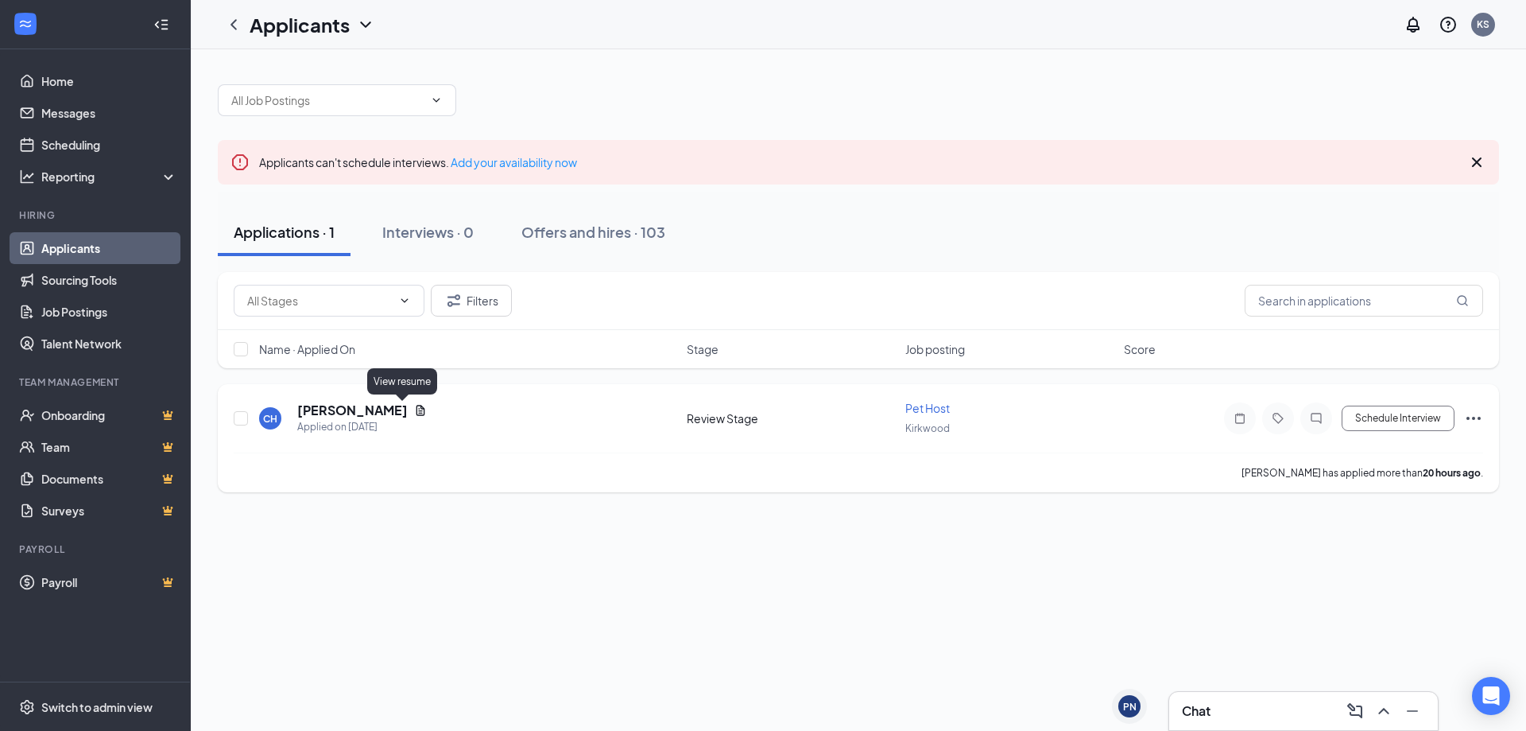
click at [417, 409] on icon "Document" at bounding box center [421, 410] width 9 height 10
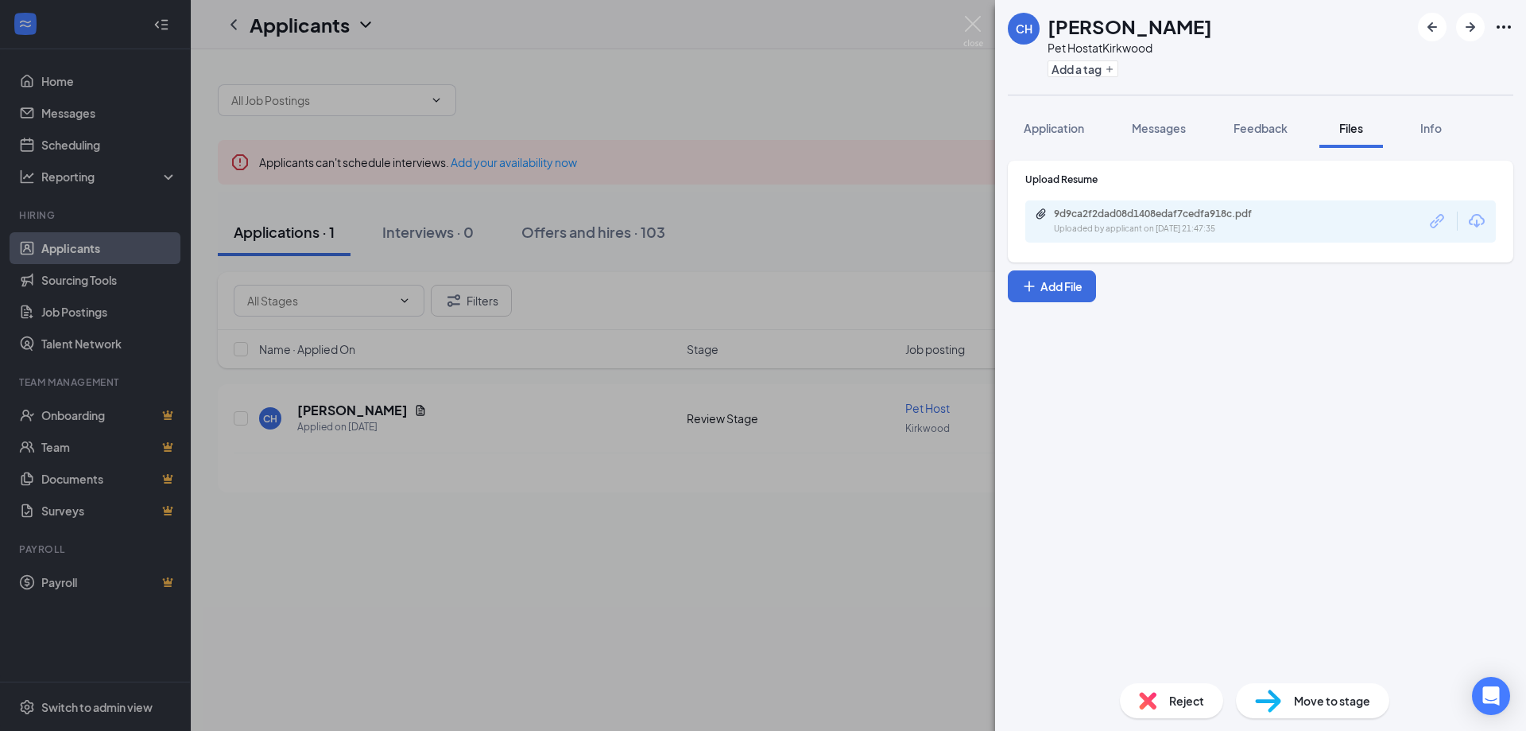
click at [1473, 223] on icon "Download" at bounding box center [1476, 220] width 19 height 19
click at [963, 248] on div "CH Chyanne Hardt Pet Host at Kirkwood Add a tag Application Messages Feedback F…" at bounding box center [763, 365] width 1526 height 731
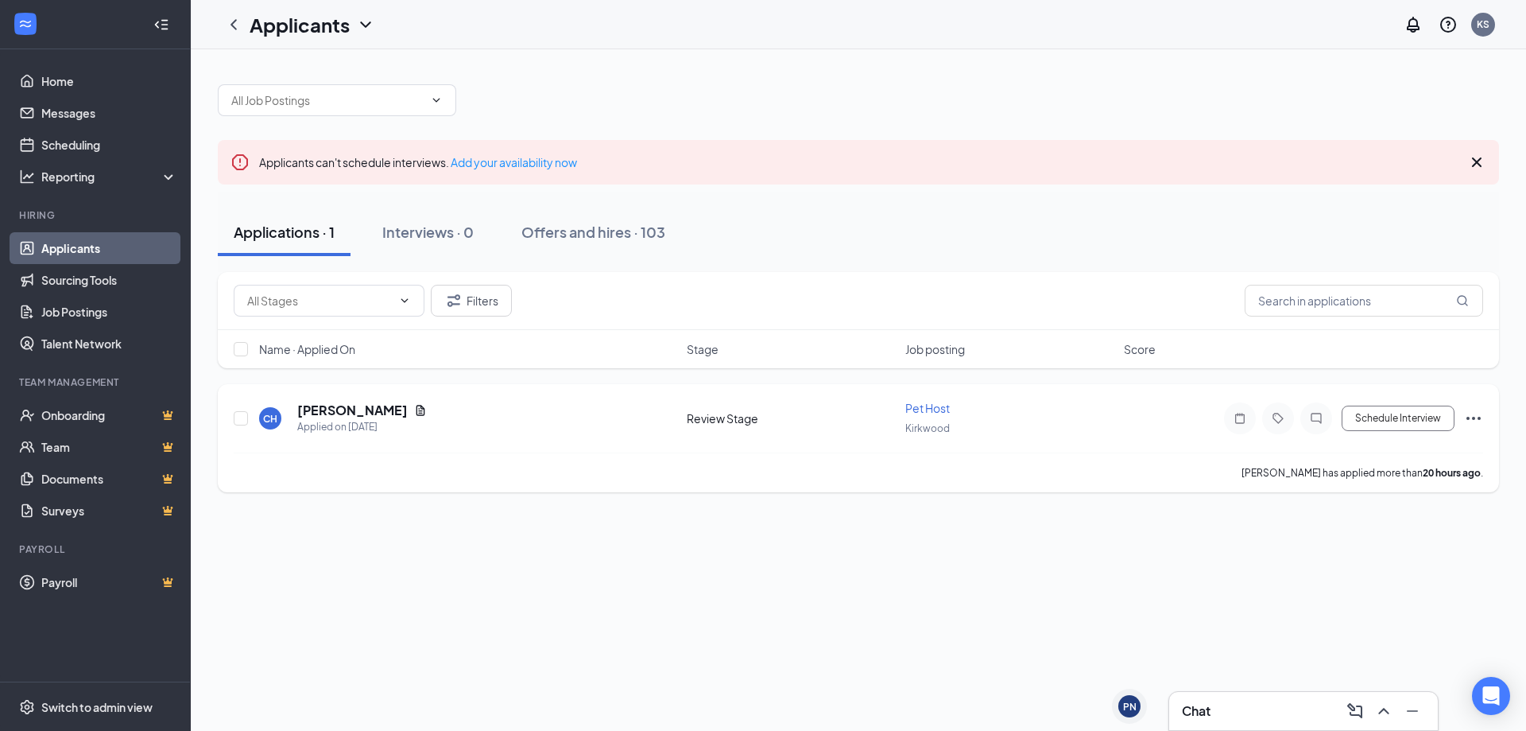
click at [1483, 415] on icon "Ellipses" at bounding box center [1473, 418] width 19 height 19
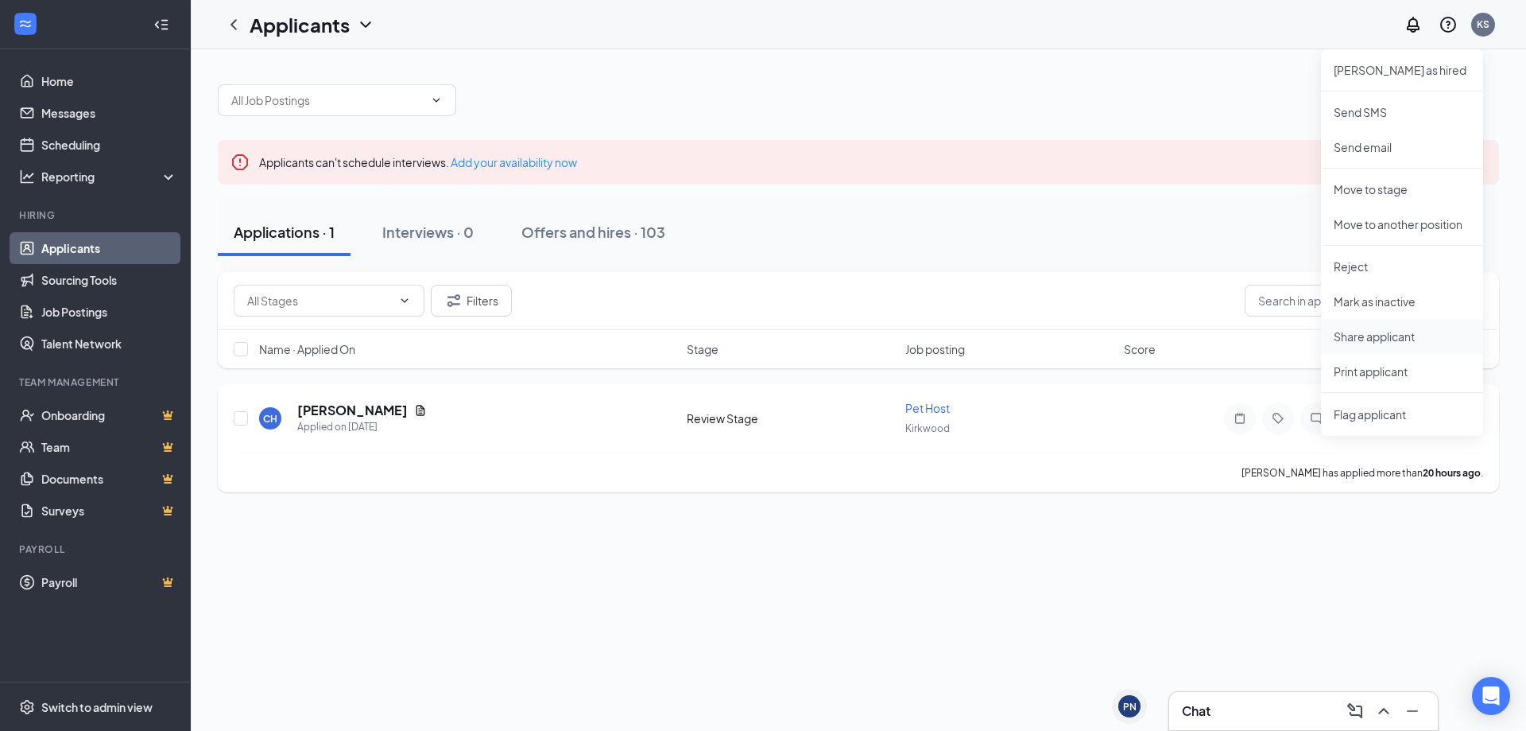
click at [1405, 343] on p "Share applicant" at bounding box center [1402, 336] width 137 height 16
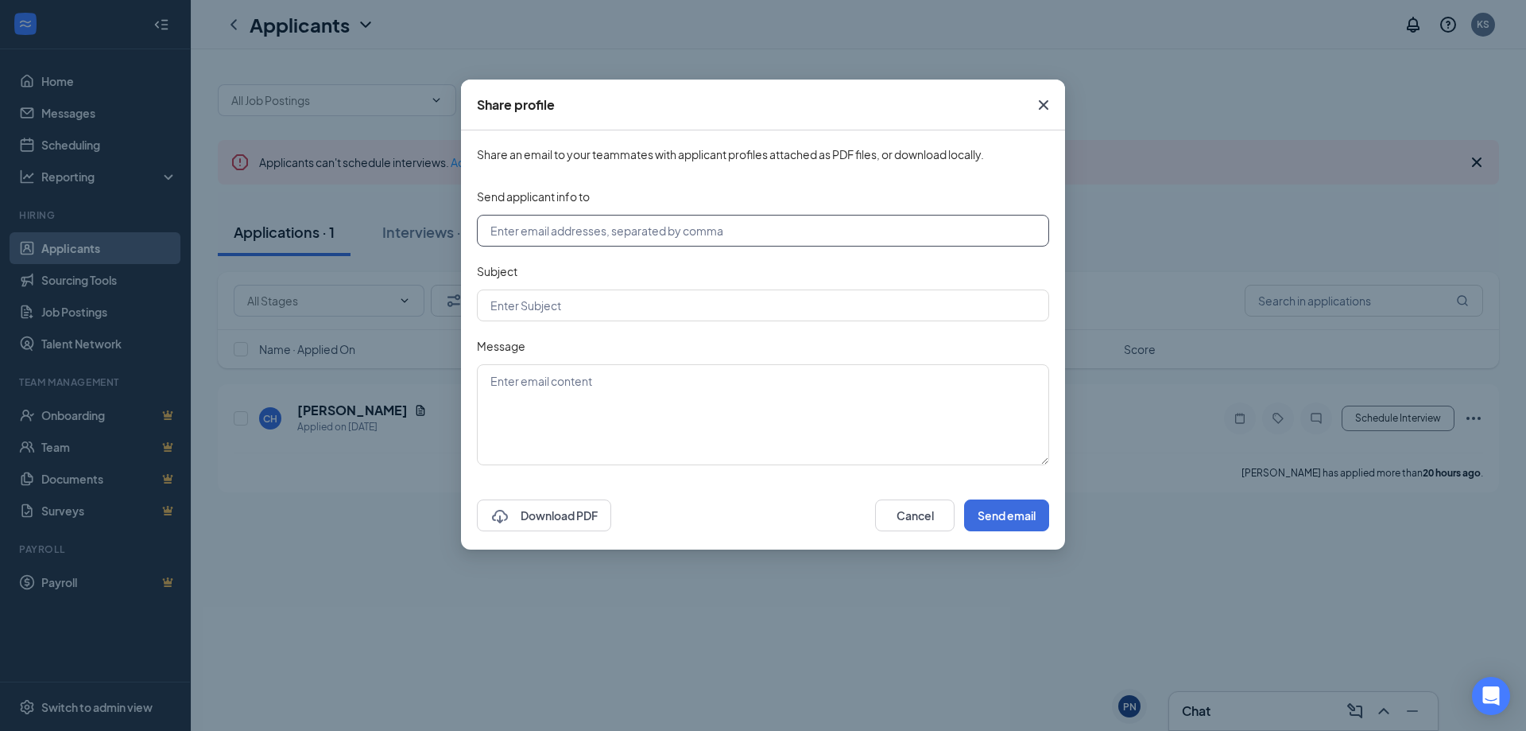
click at [649, 236] on input "text" at bounding box center [763, 231] width 572 height 32
type input "christine.winkless@nva.com"
click at [588, 308] on input "text" at bounding box center [763, 305] width 572 height 32
type input "Possible newbie?"
click at [576, 395] on textarea at bounding box center [763, 414] width 572 height 101
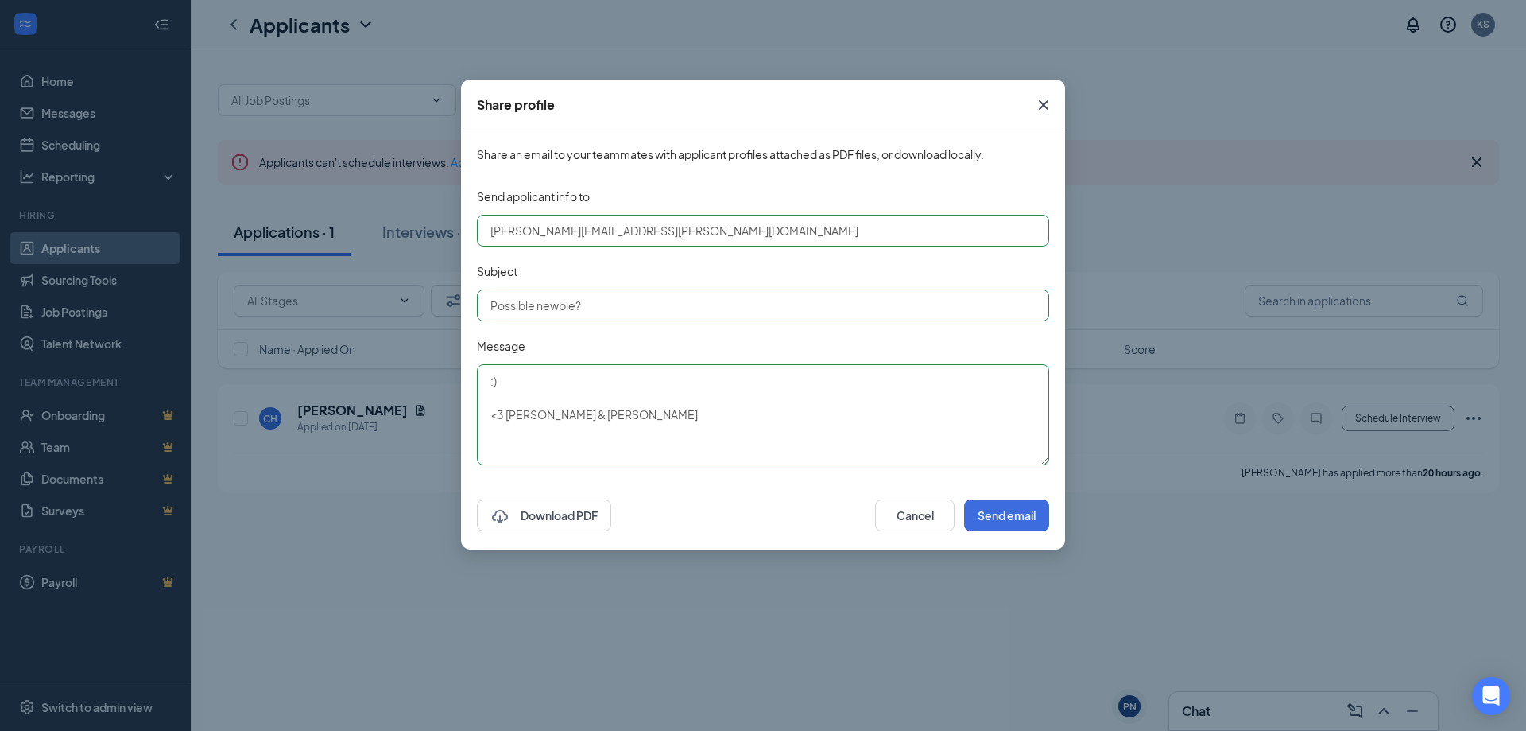
click at [596, 461] on textarea ":) <3 Kelly & Syd" at bounding box center [763, 414] width 572 height 101
type textarea ":) <3 Kelly & Syd"
click at [1006, 533] on div "Download PDF Cancel Send email" at bounding box center [763, 515] width 604 height 68
drag, startPoint x: 1006, startPoint y: 516, endPoint x: 944, endPoint y: 432, distance: 104.5
click at [1006, 515] on button "Send email" at bounding box center [1006, 515] width 85 height 32
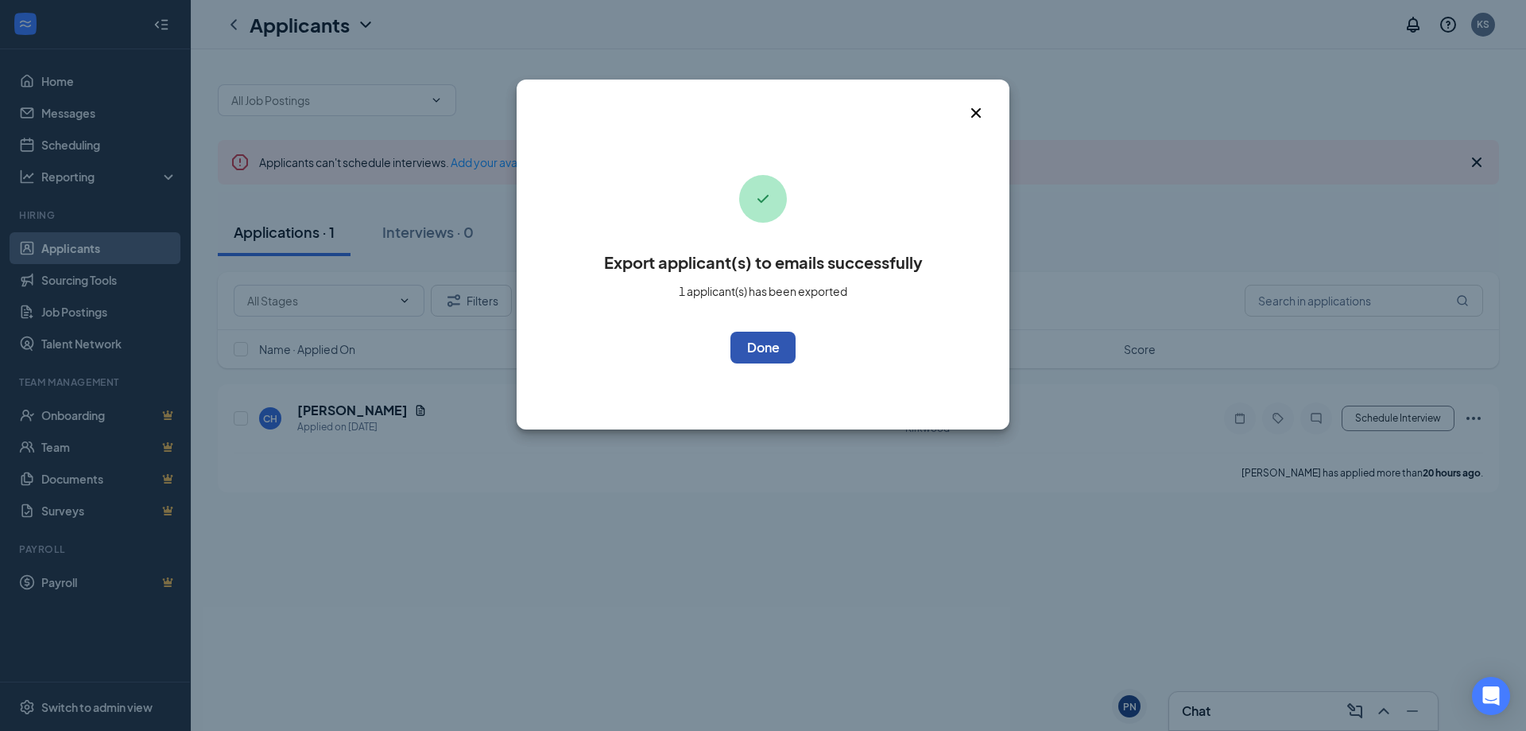
drag, startPoint x: 751, startPoint y: 331, endPoint x: 749, endPoint y: 343, distance: 12.2
click at [750, 331] on button "OK" at bounding box center [763, 347] width 65 height 32
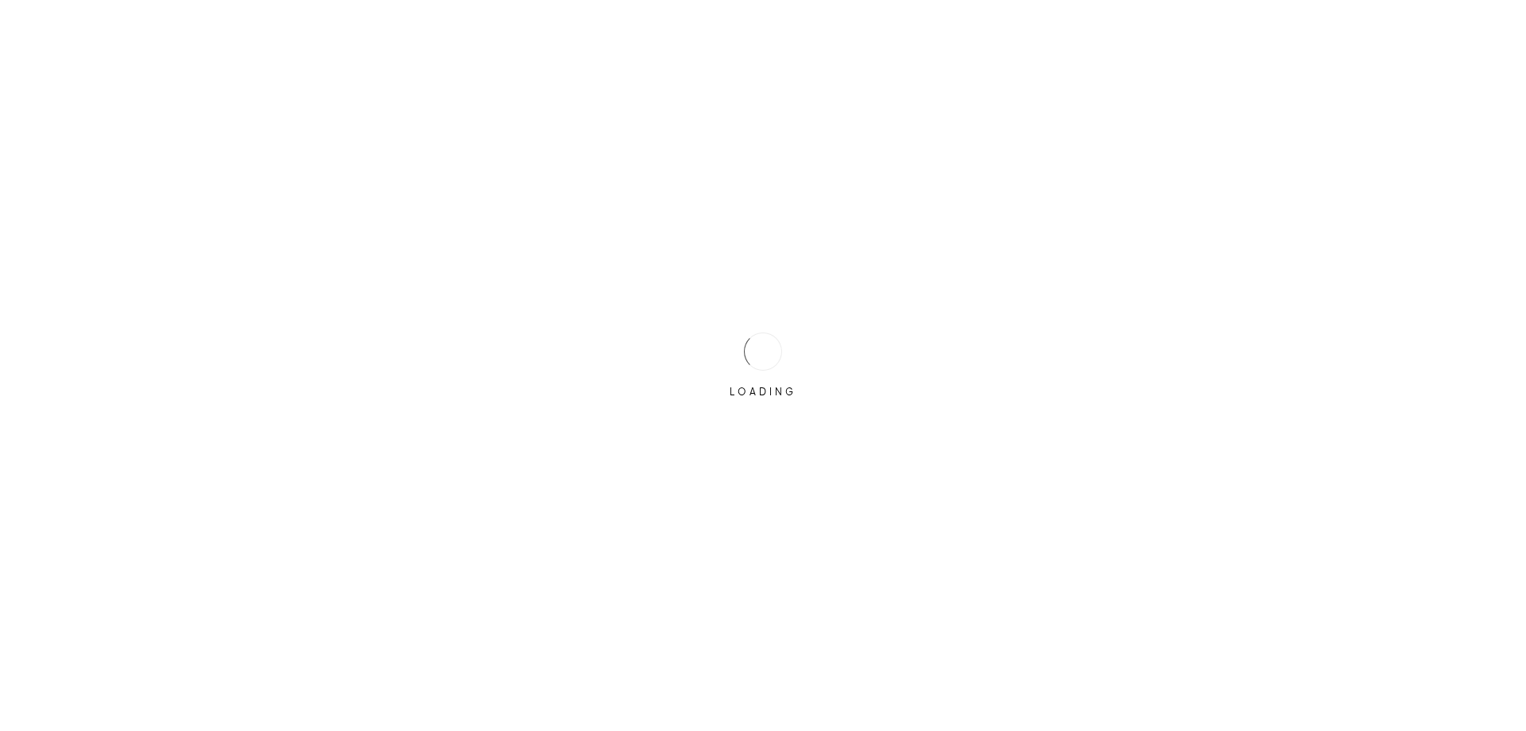
click at [758, 355] on div at bounding box center [763, 351] width 38 height 38
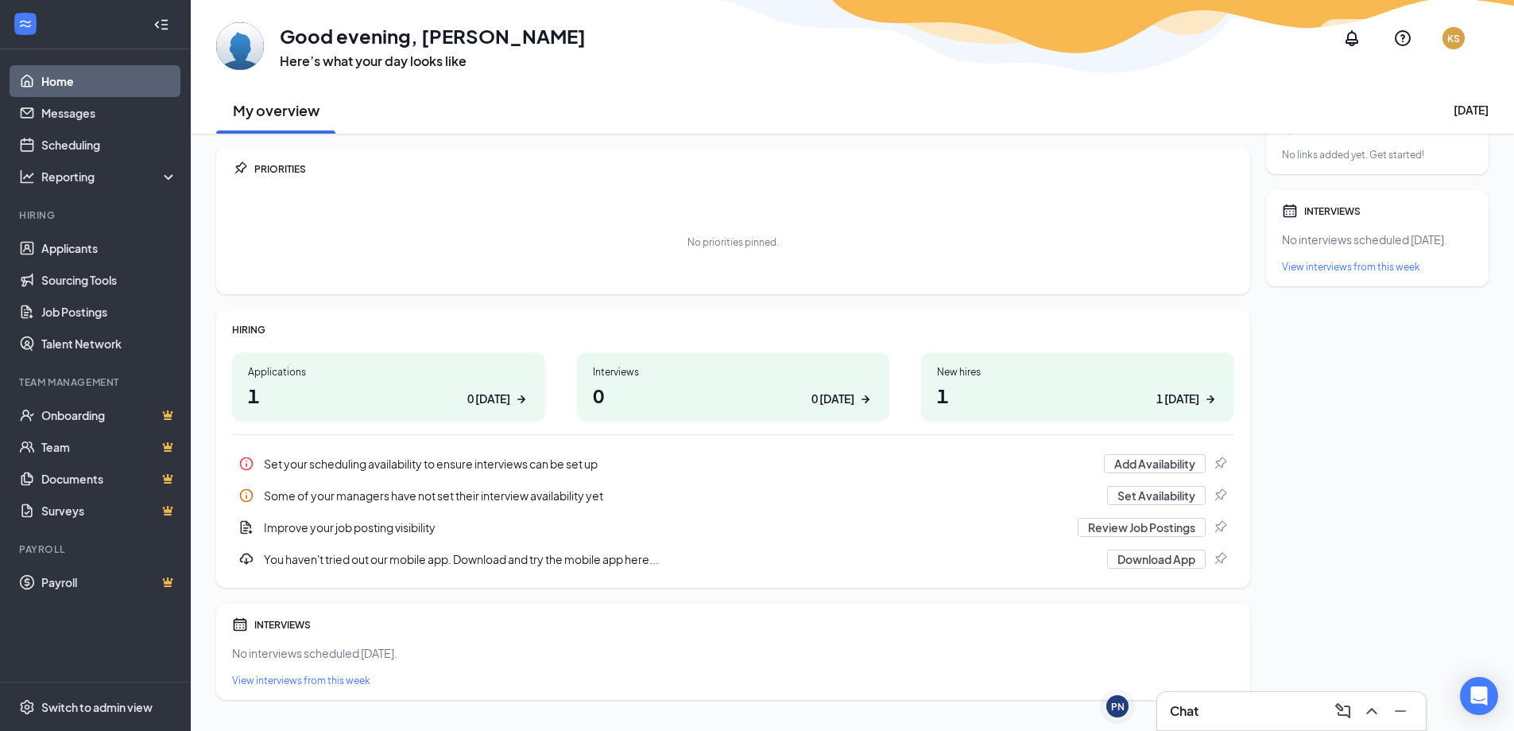
scroll to position [72, 0]
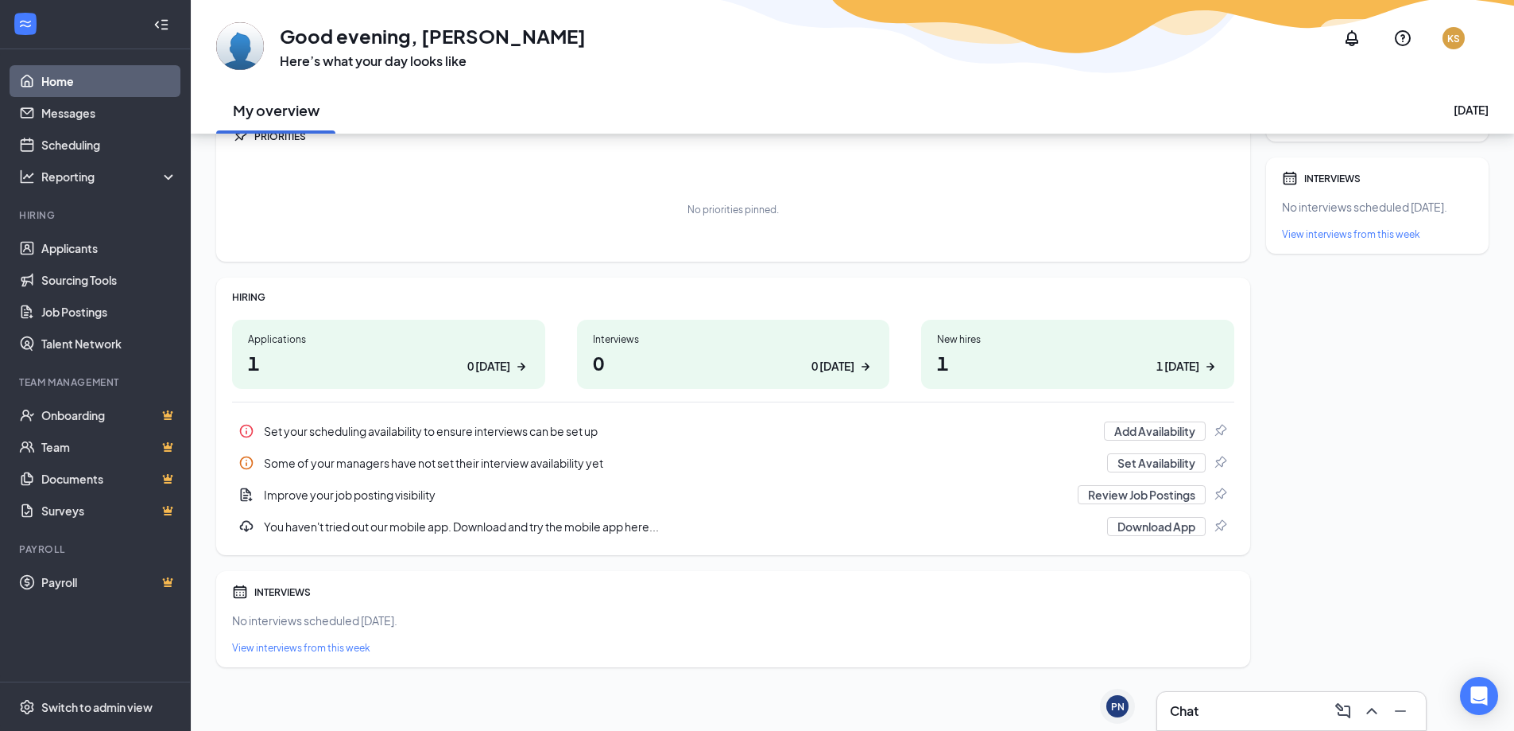
click at [296, 357] on h1 "1 0 today" at bounding box center [388, 362] width 281 height 27
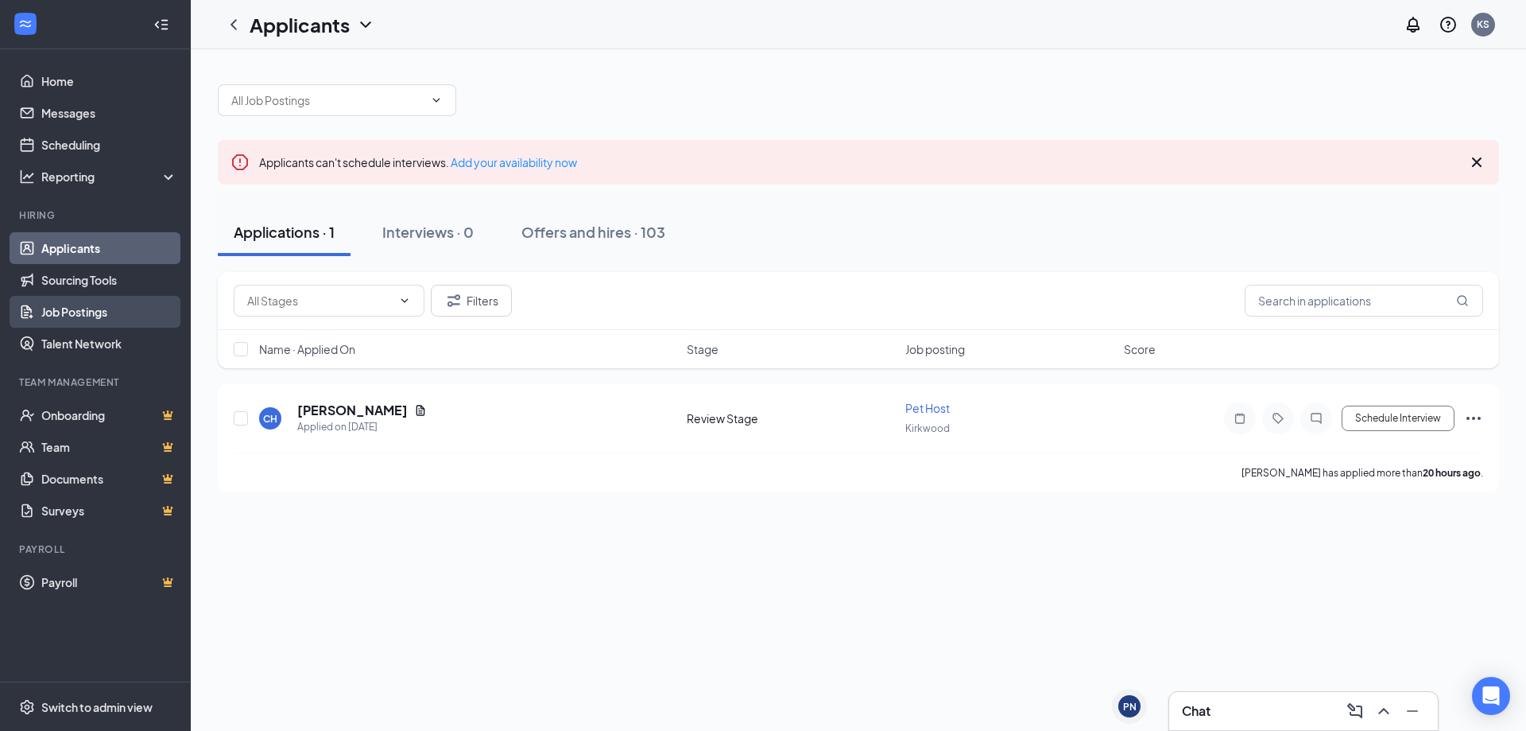
click at [71, 314] on link "Job Postings" at bounding box center [109, 312] width 136 height 32
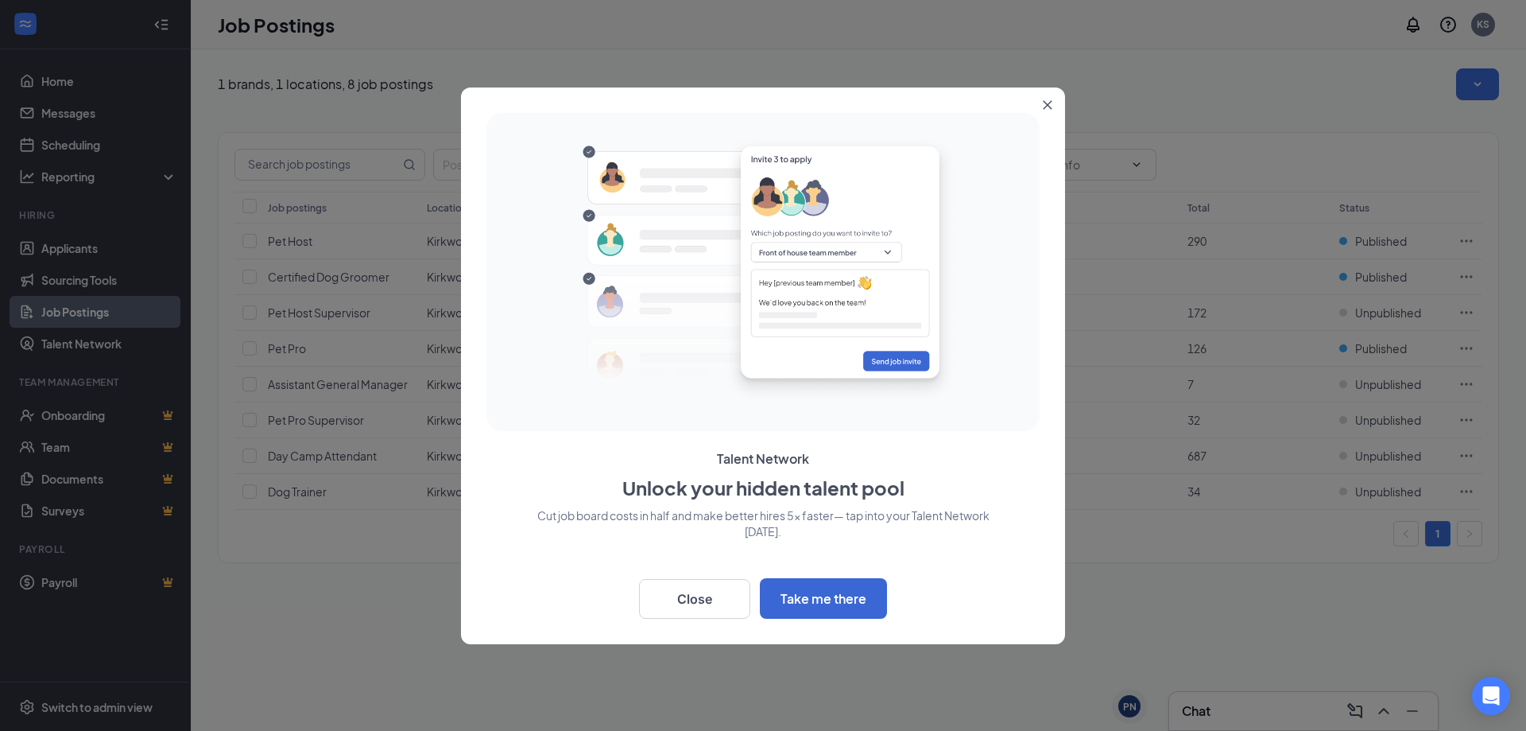
click at [1051, 95] on button "Close" at bounding box center [1051, 101] width 29 height 29
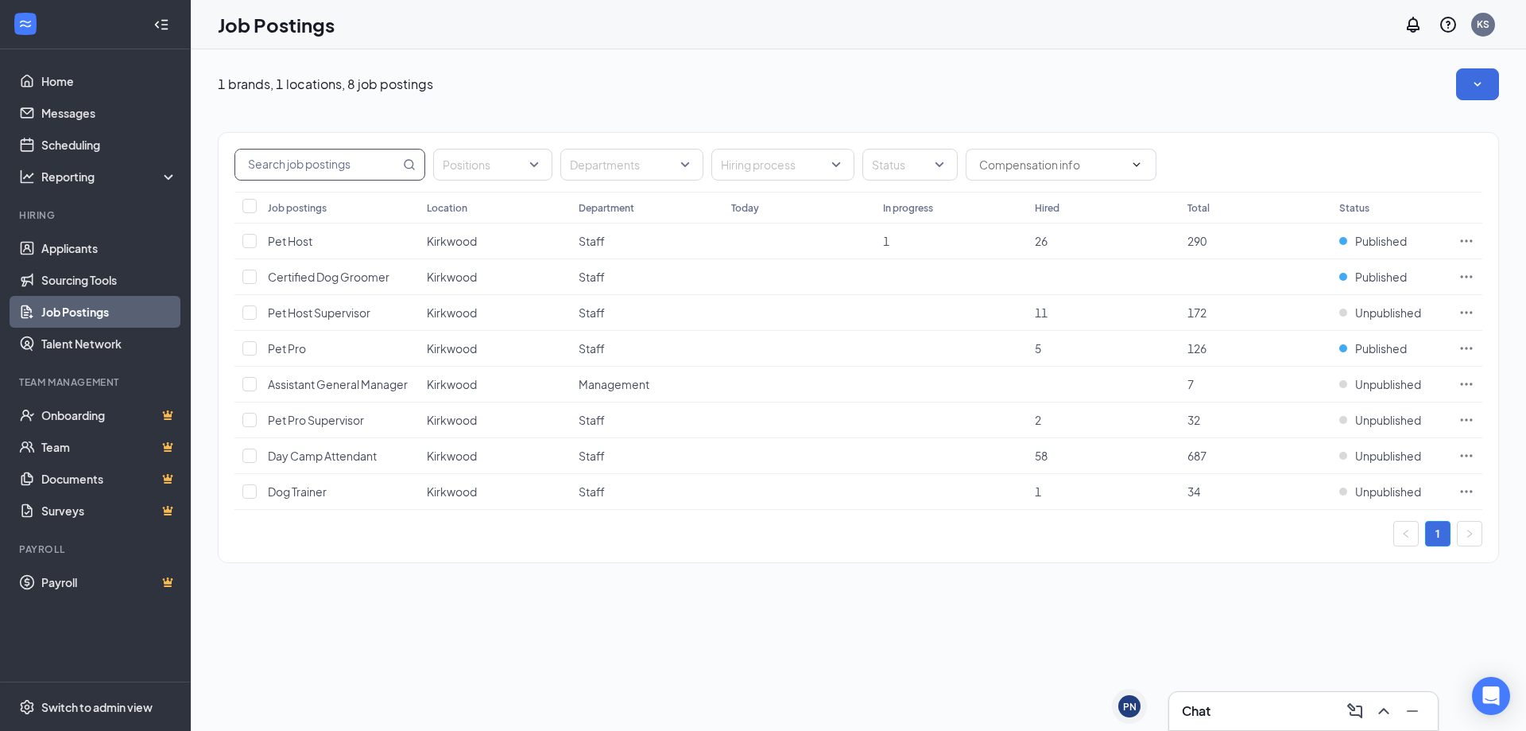
click at [286, 165] on input "text" at bounding box center [317, 164] width 165 height 30
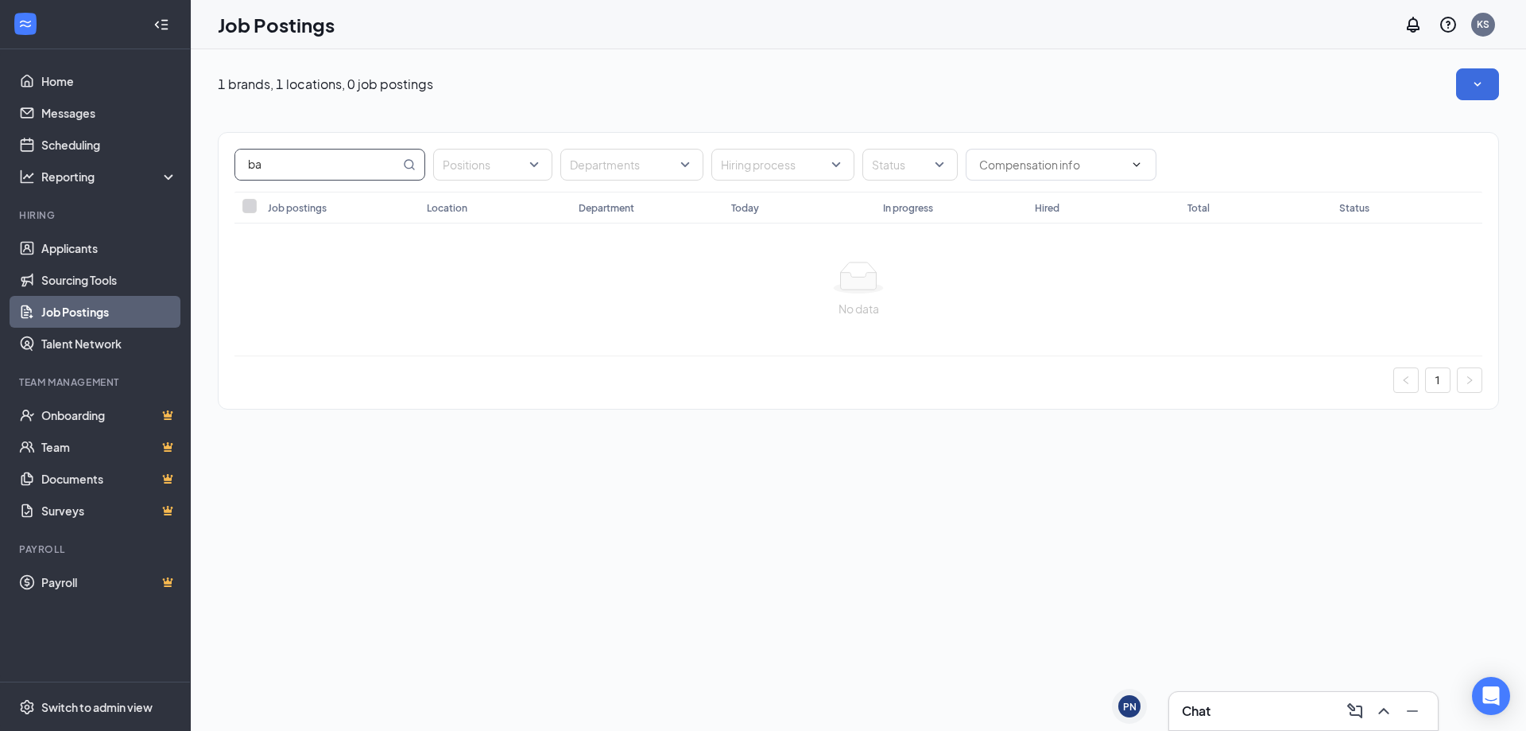
type input "b"
type input "grooming"
click at [333, 168] on input "grooming" at bounding box center [317, 164] width 165 height 30
